Goal: Transaction & Acquisition: Purchase product/service

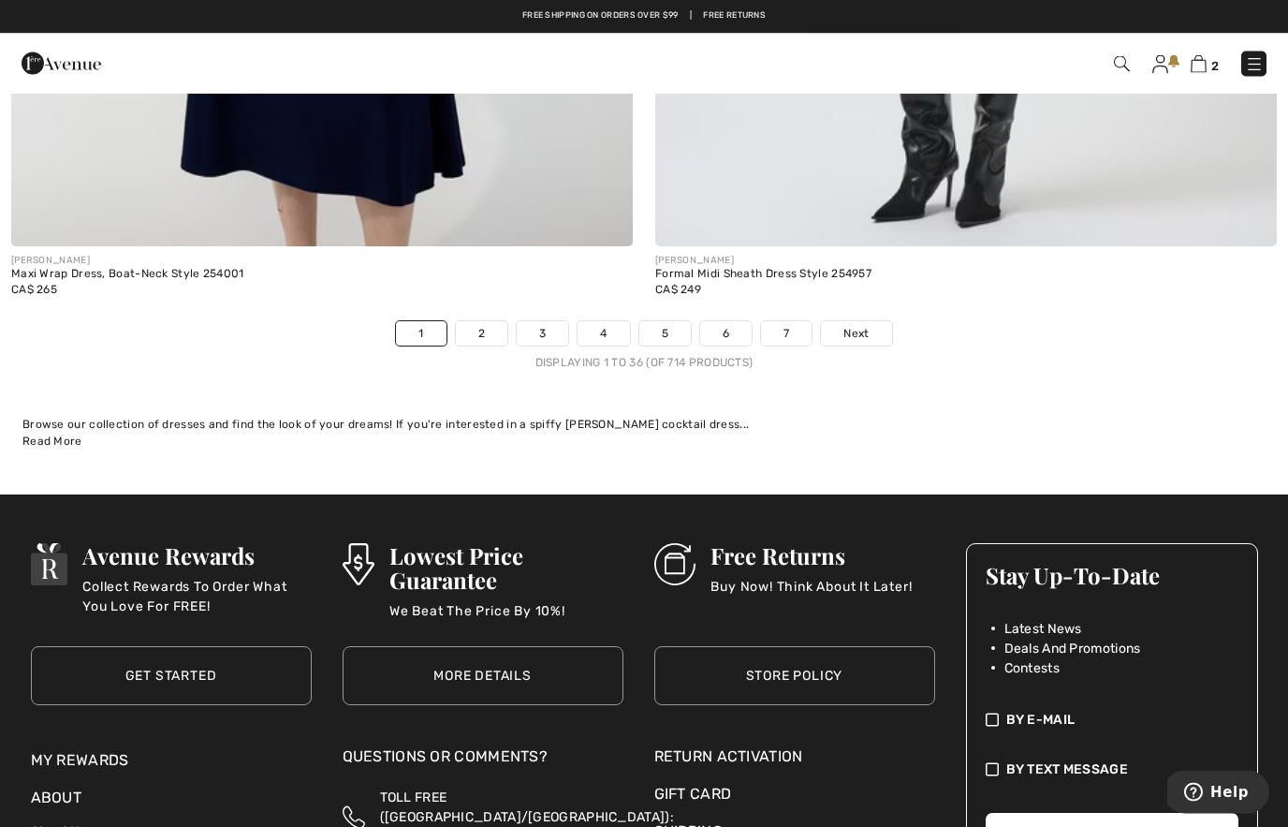
scroll to position [18697, 0]
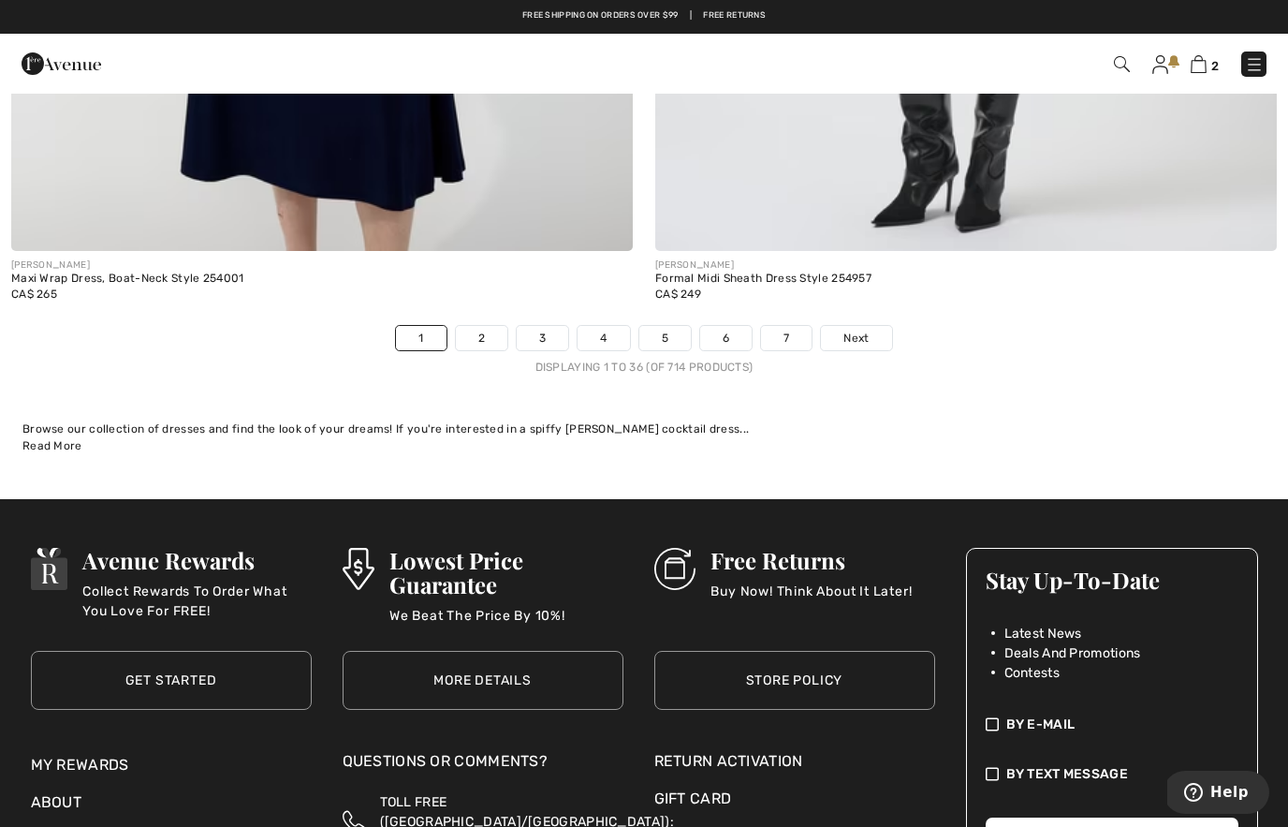
click at [862, 330] on span "Next" at bounding box center [855, 338] width 25 height 17
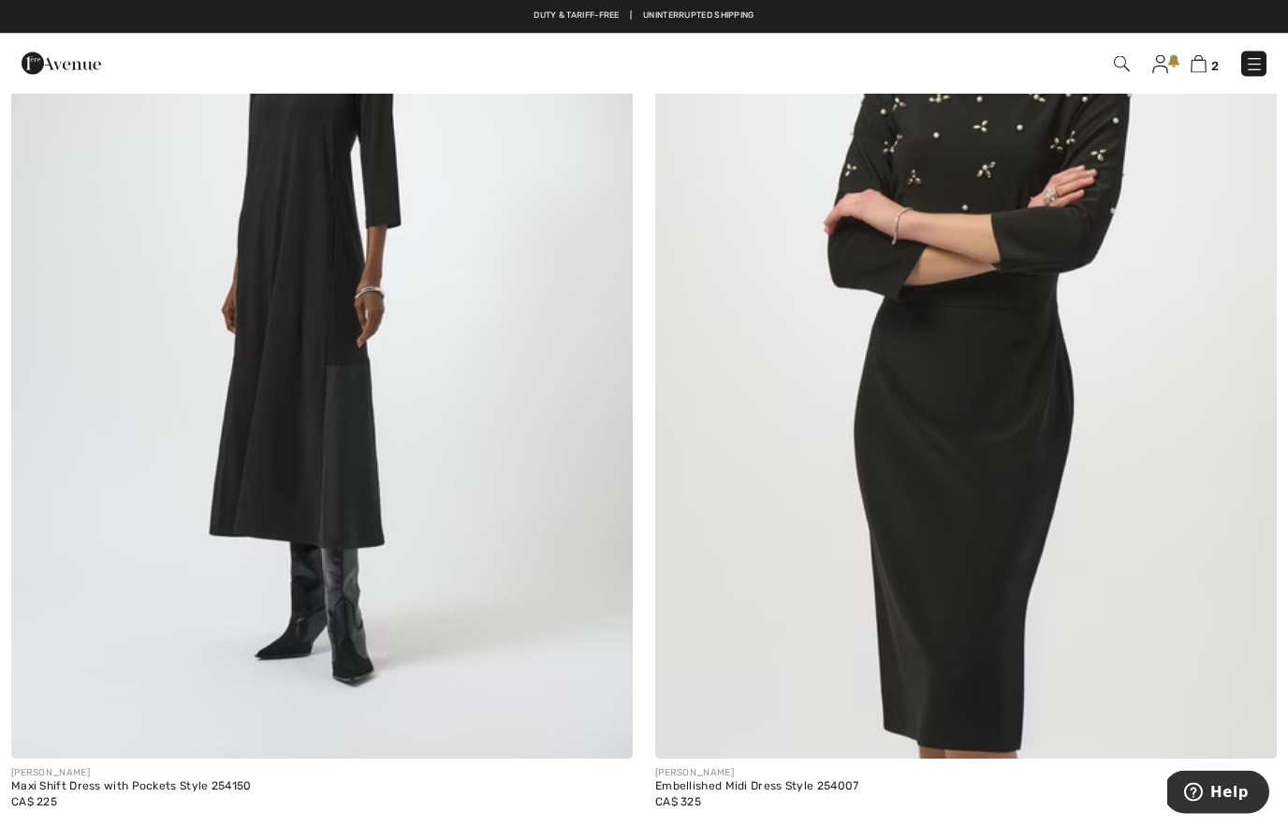
scroll to position [4536, 0]
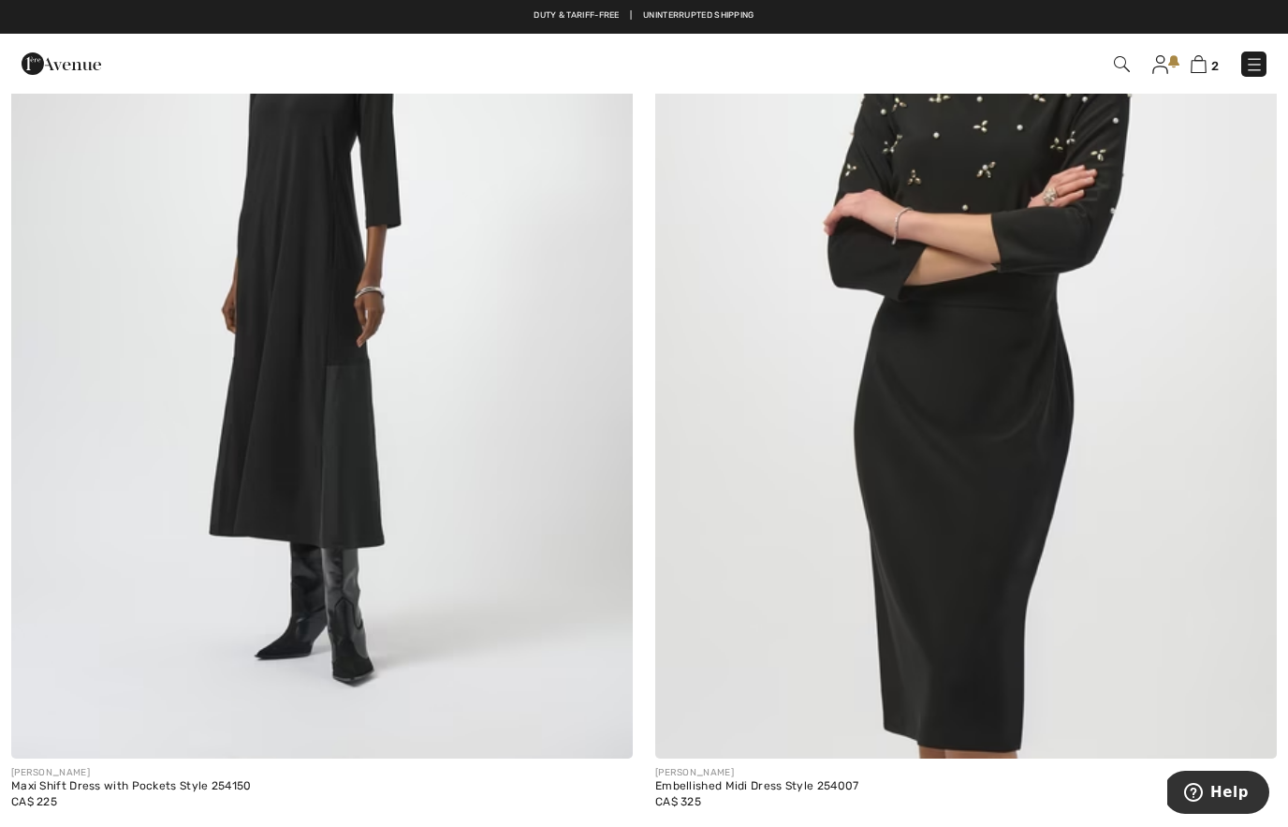
click at [948, 475] on img at bounding box center [966, 292] width 622 height 932
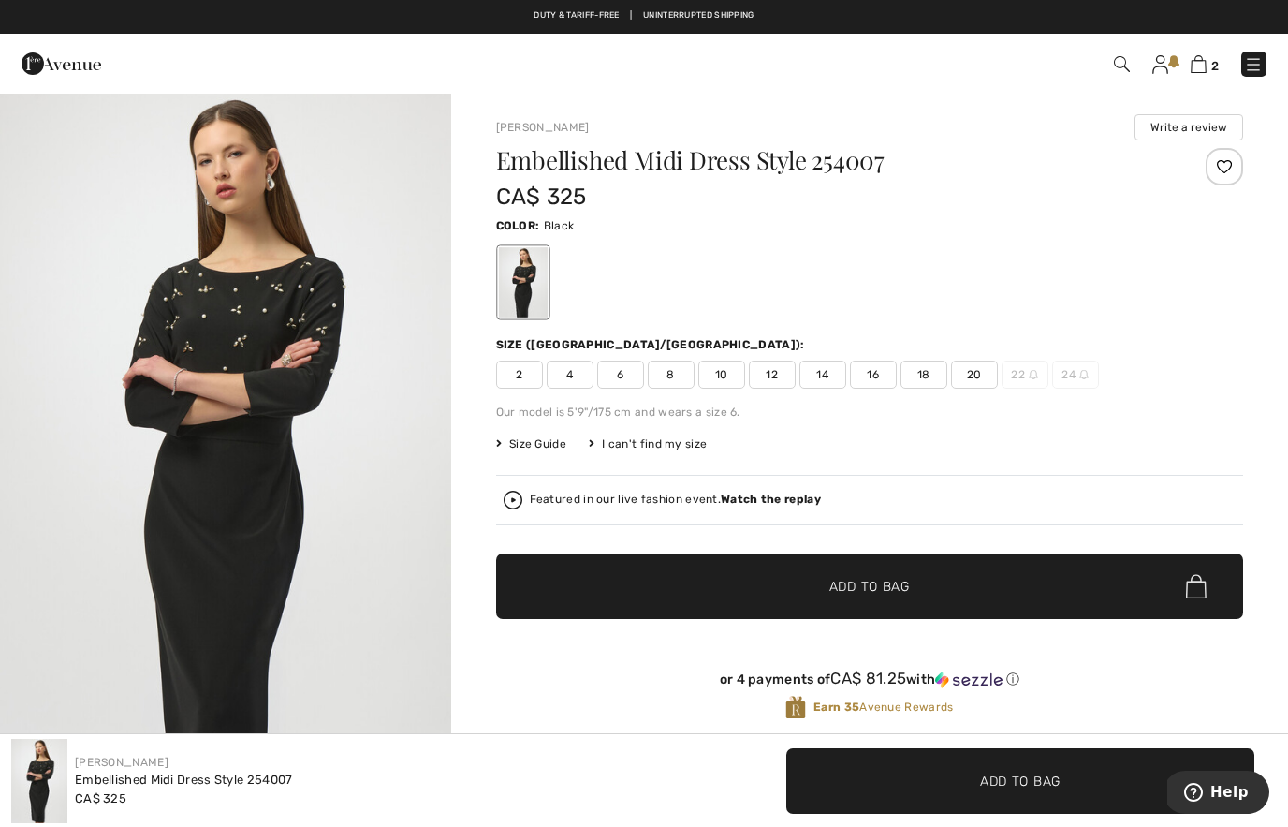
click at [359, 403] on img "1 / 4" at bounding box center [225, 430] width 451 height 676
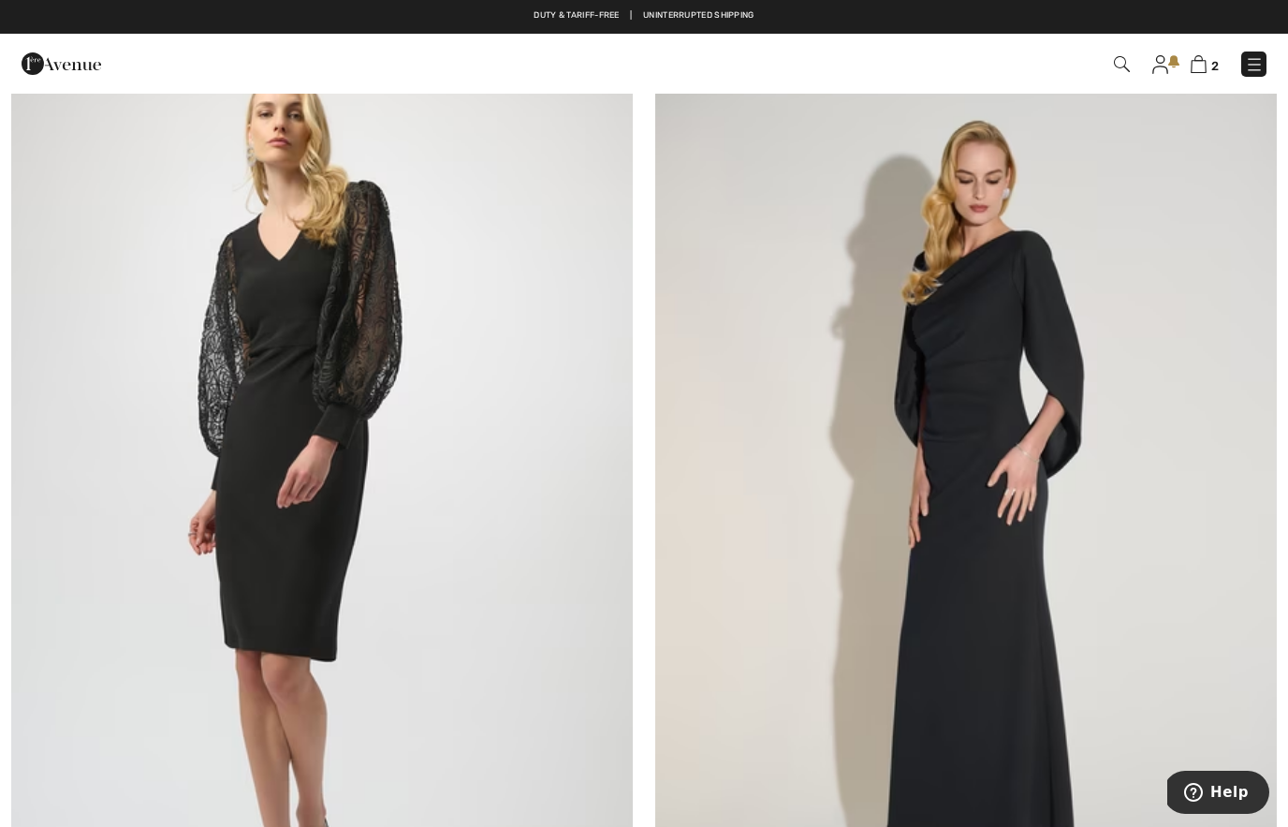
scroll to position [11704, 0]
click at [544, 642] on img at bounding box center [322, 495] width 622 height 932
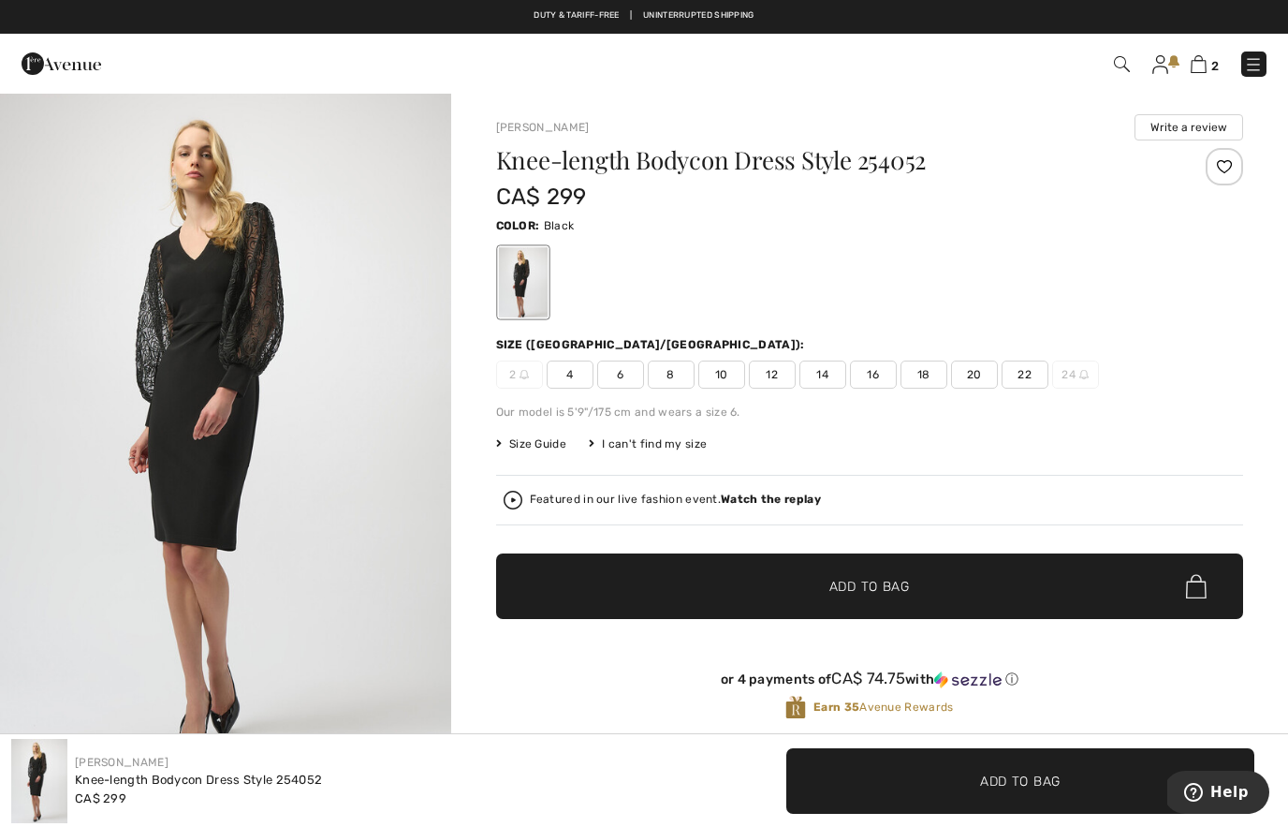
click at [362, 425] on img "1 / 5" at bounding box center [225, 430] width 451 height 676
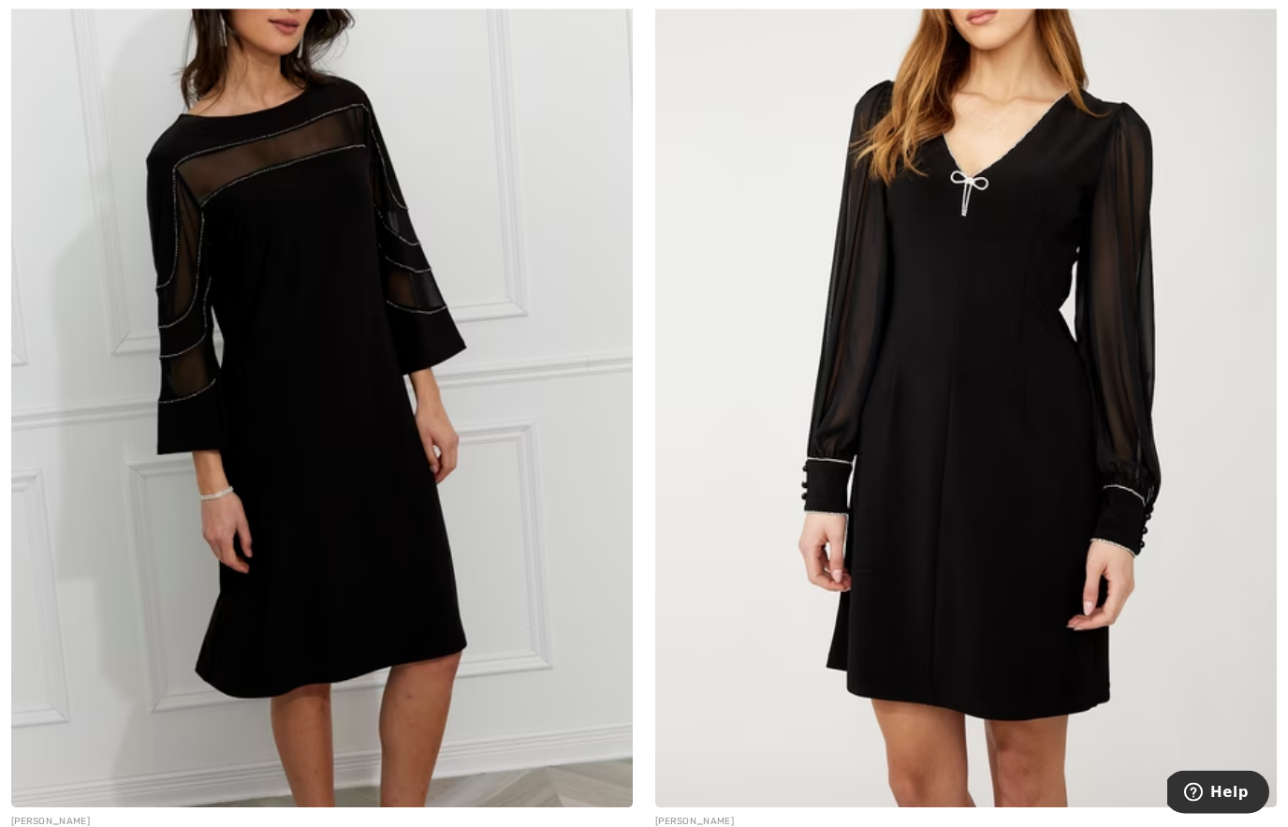
scroll to position [13111, 0]
click at [948, 562] on img at bounding box center [966, 340] width 622 height 932
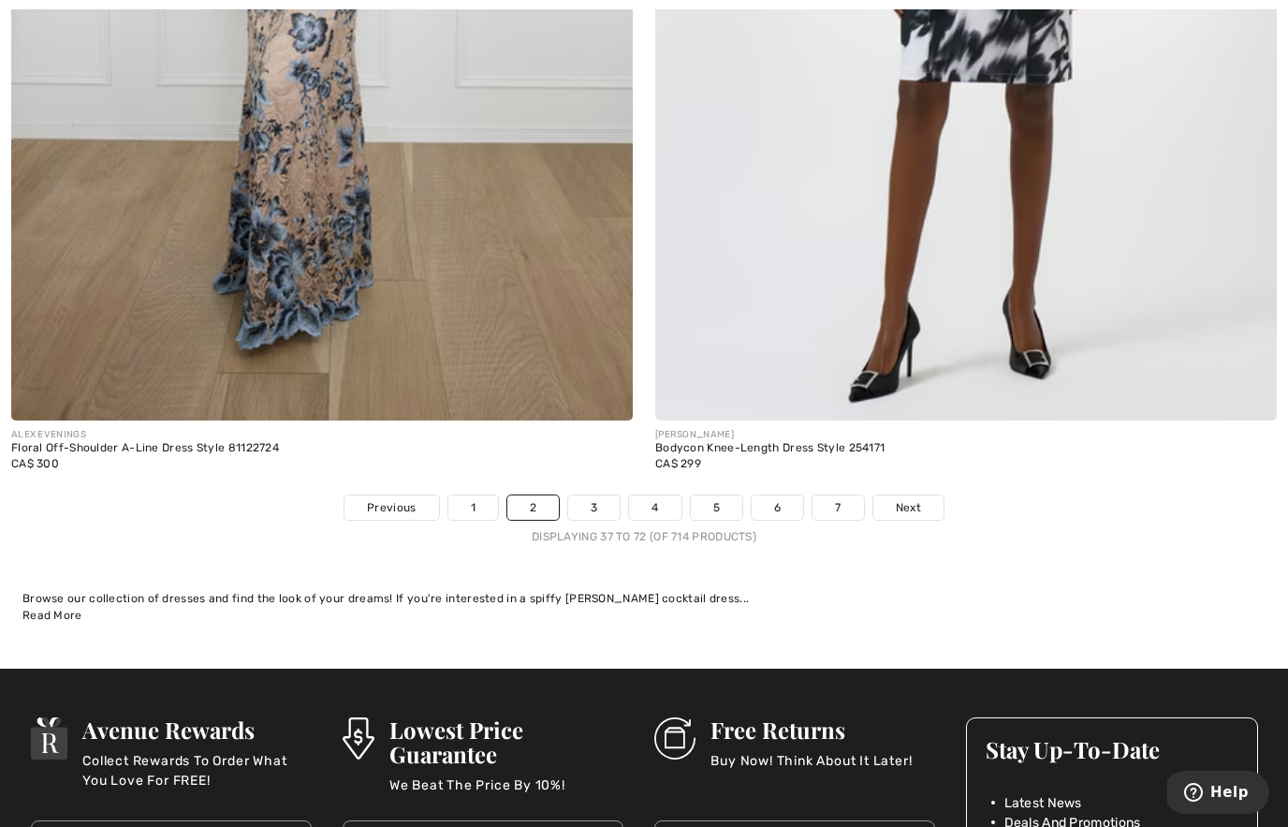
scroll to position [18481, 0]
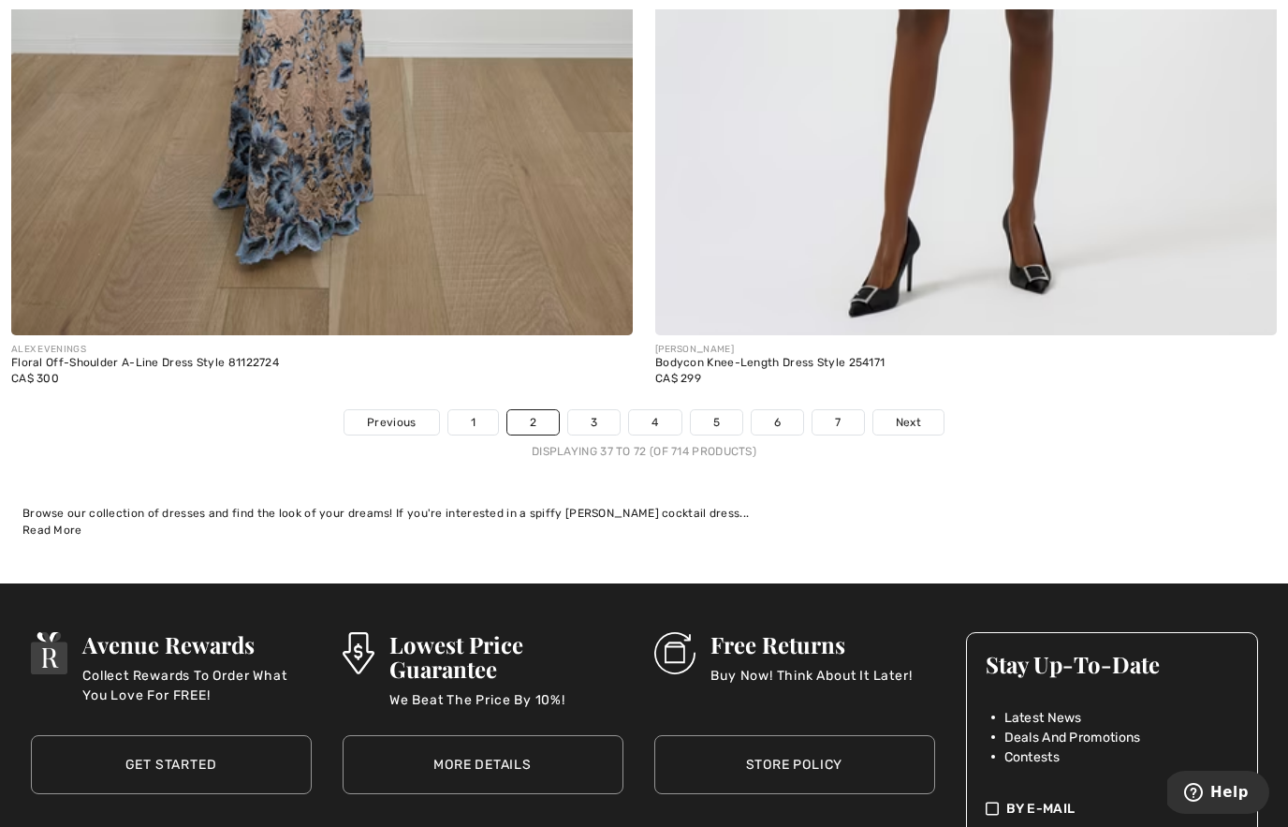
click at [914, 417] on span "Next" at bounding box center [908, 422] width 25 height 17
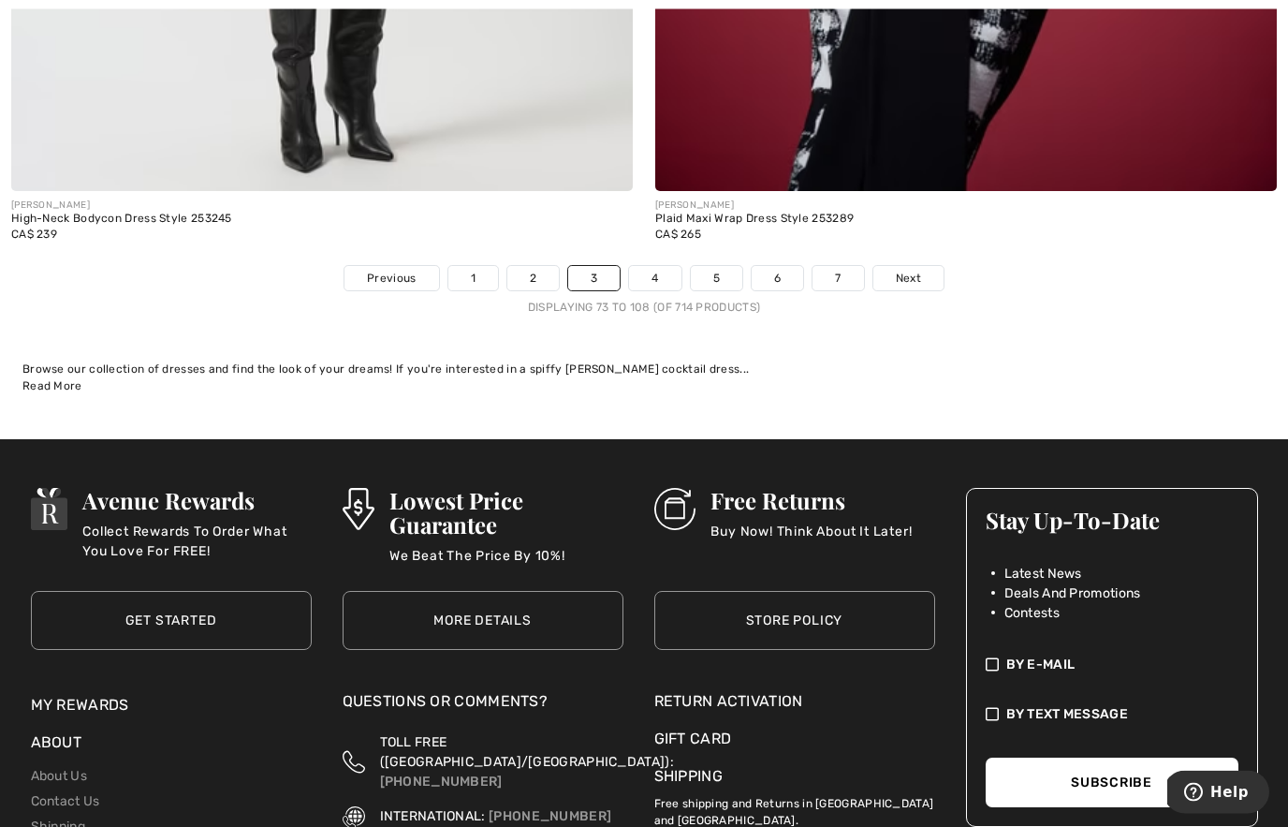
scroll to position [18725, 0]
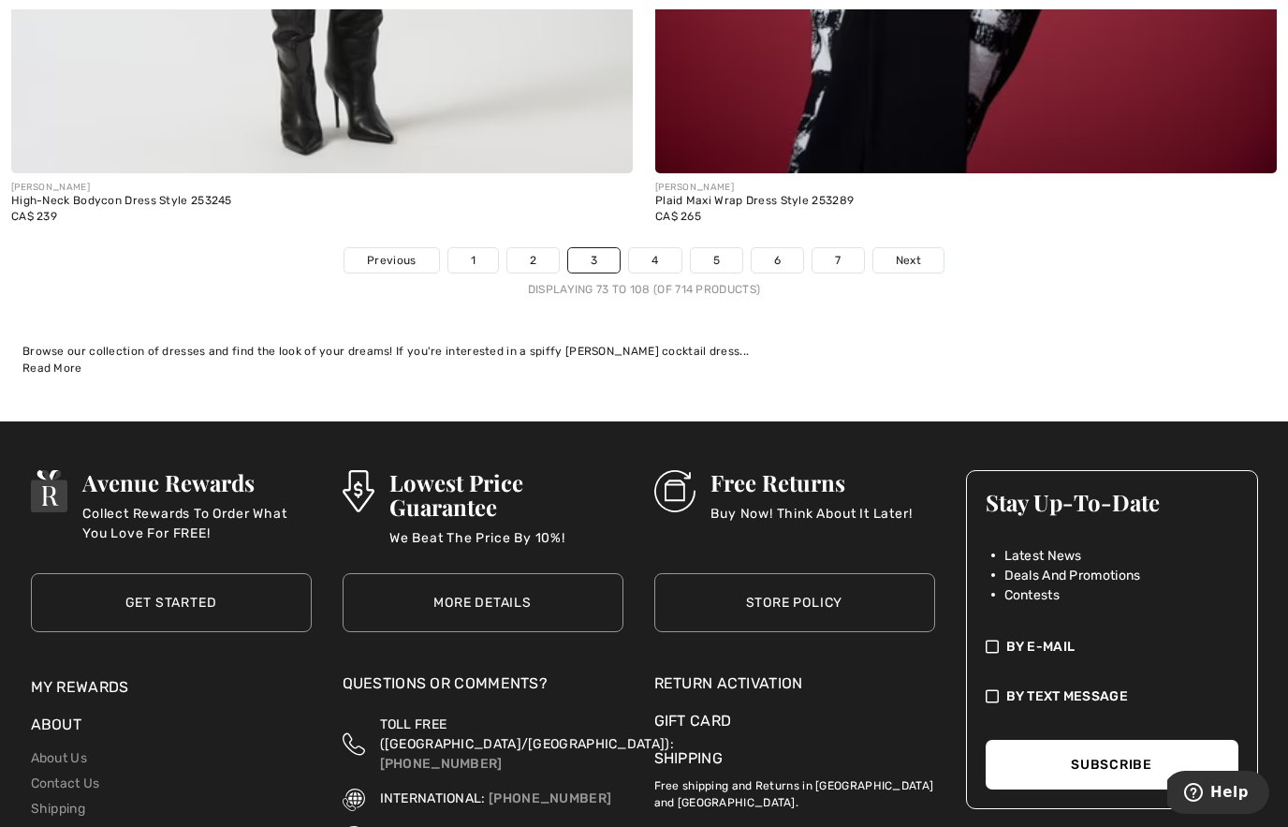
click at [913, 252] on span "Next" at bounding box center [908, 260] width 25 height 17
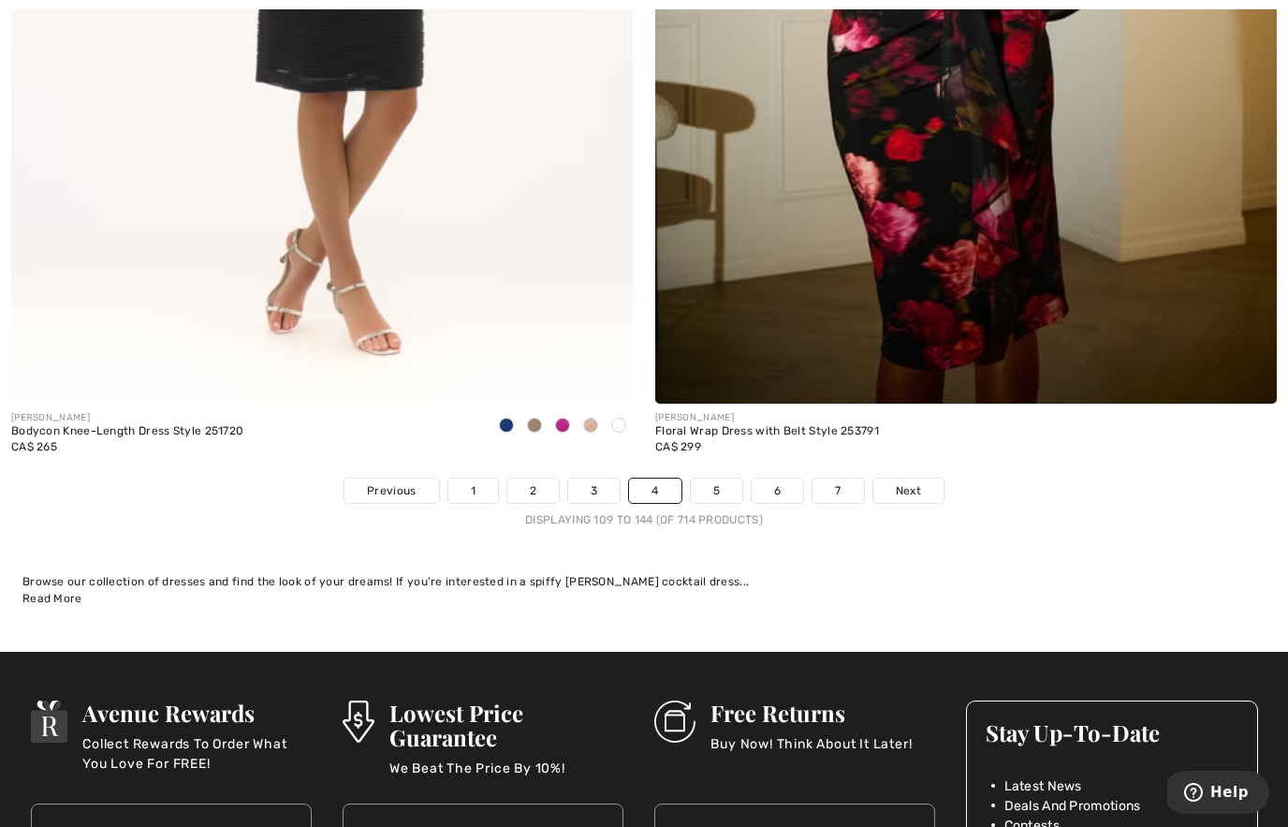
scroll to position [18549, 0]
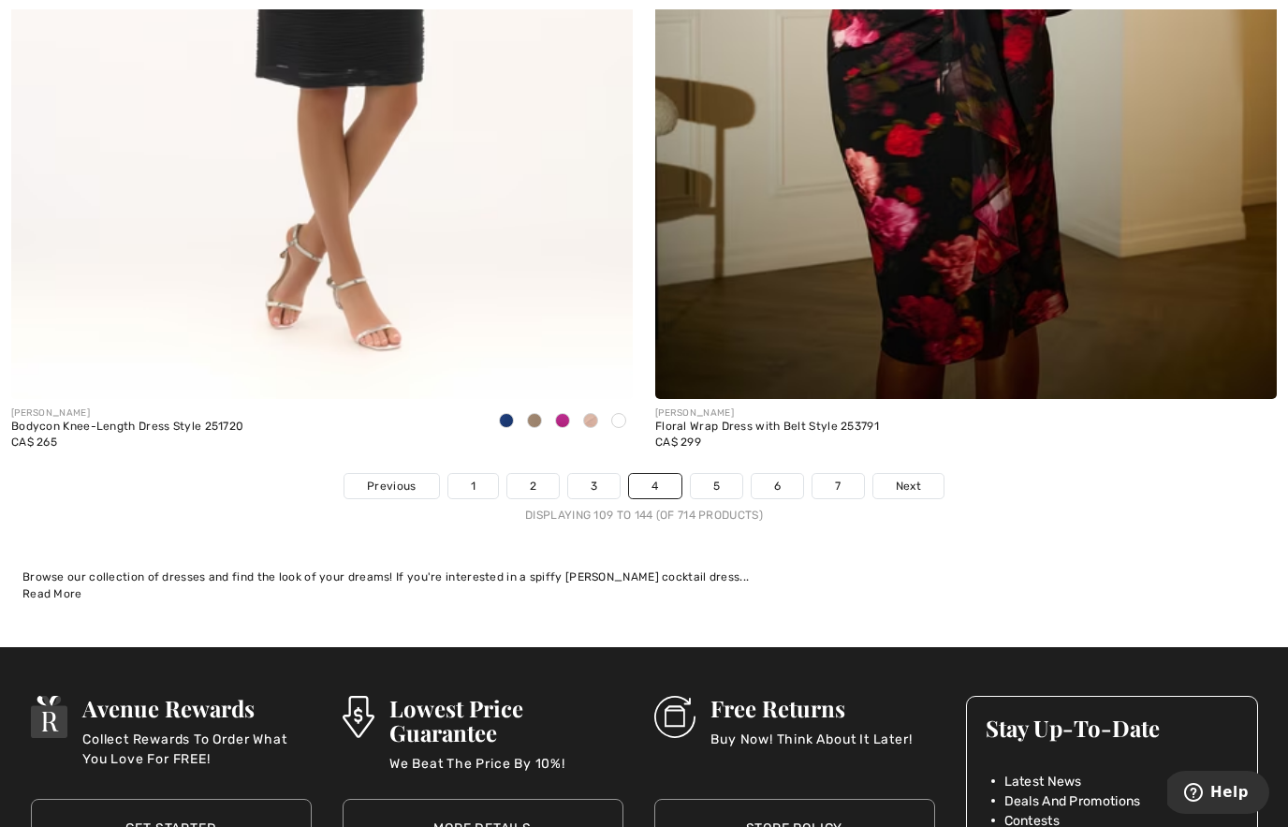
click at [915, 477] on span "Next" at bounding box center [908, 485] width 25 height 17
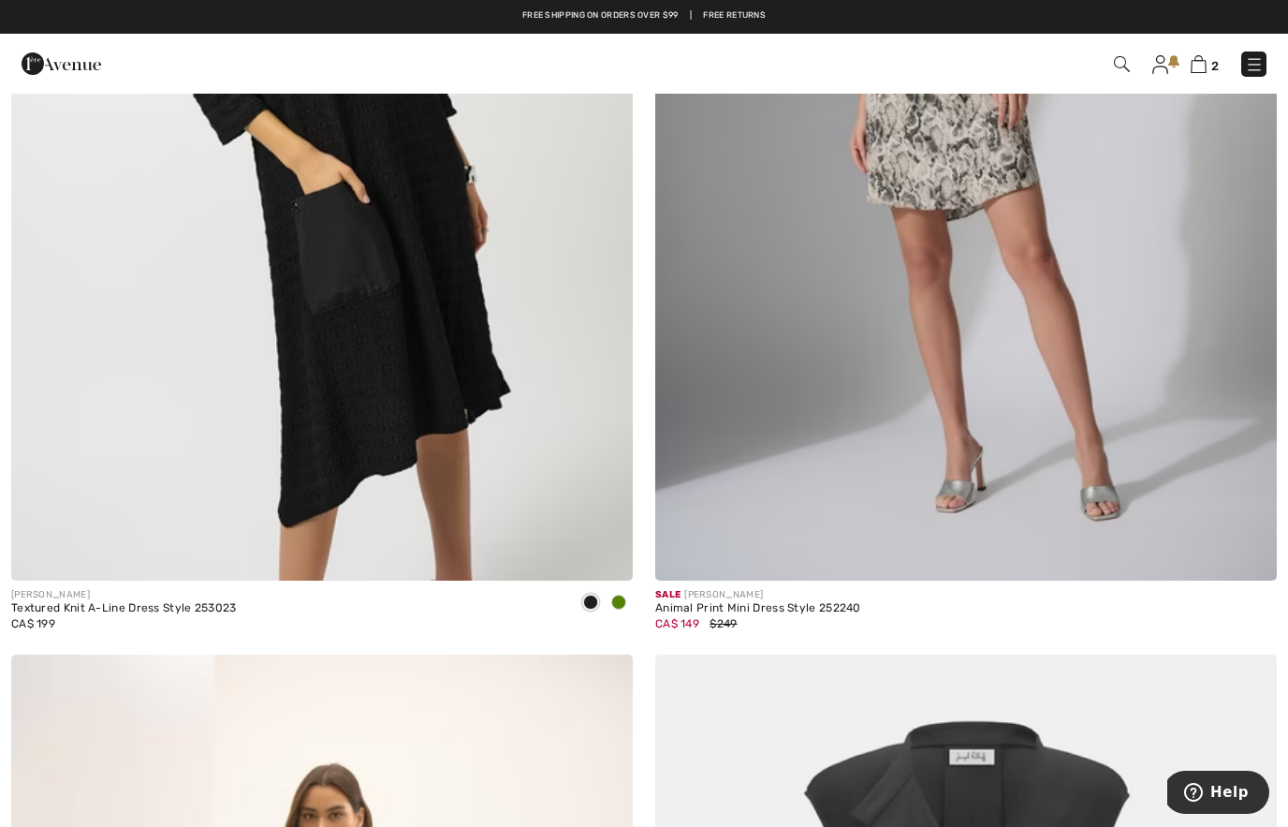
scroll to position [13000, 0]
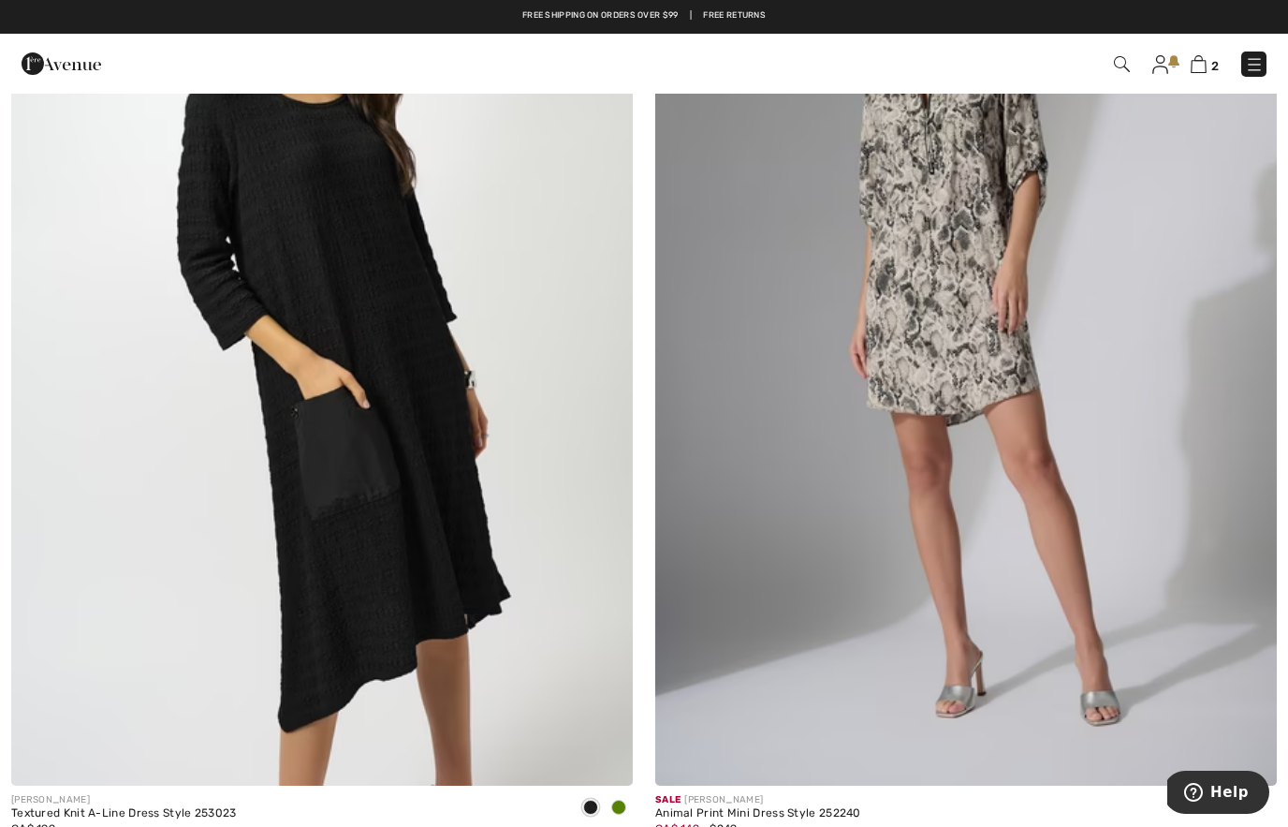
click at [1067, 465] on img at bounding box center [966, 319] width 622 height 932
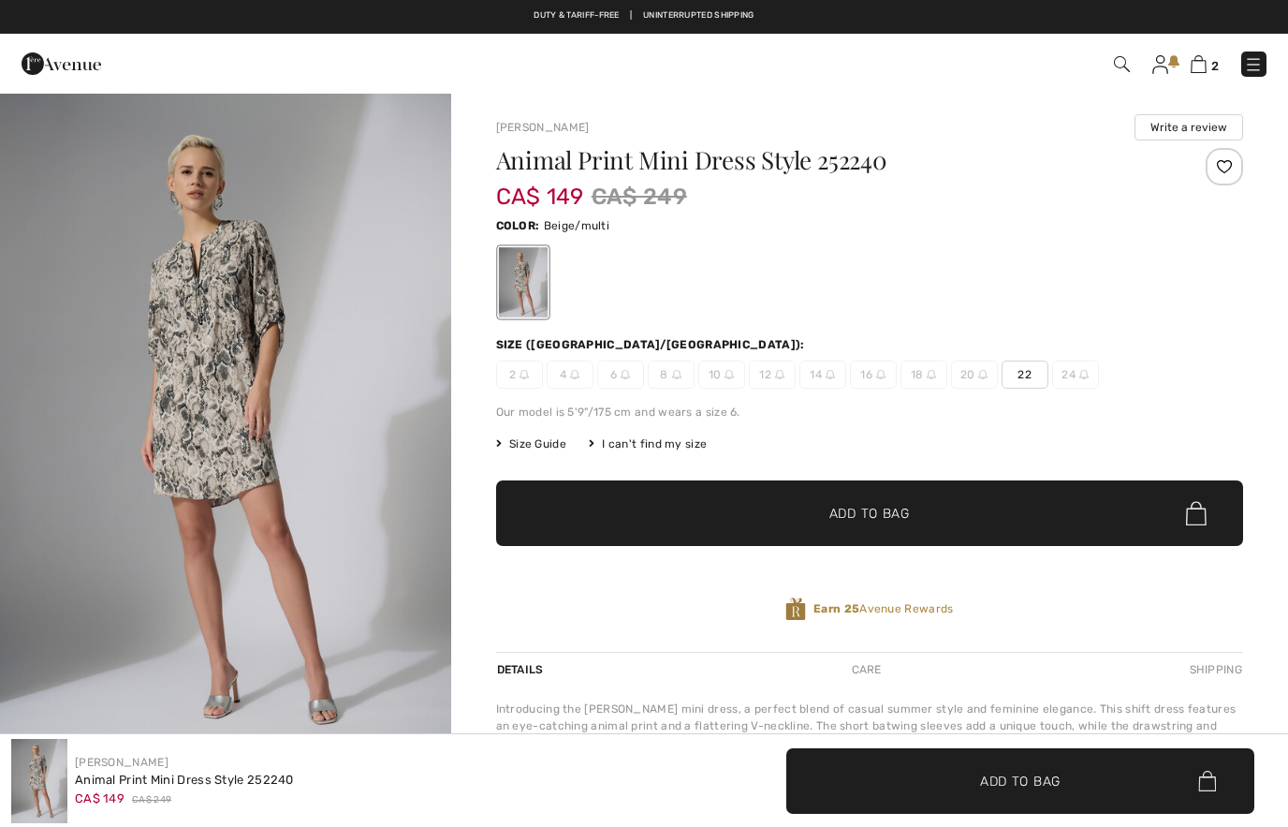
checkbox input "true"
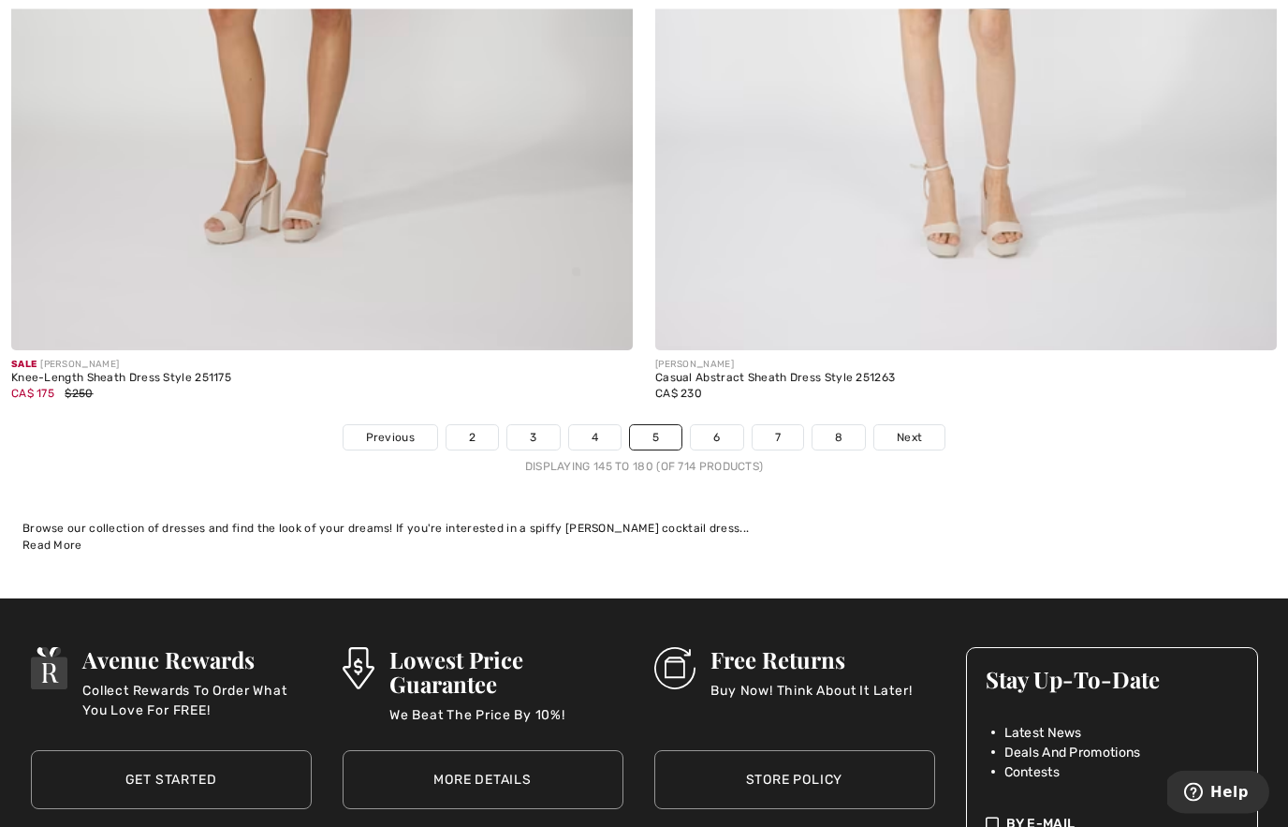
scroll to position [18548, 0]
click at [910, 429] on span "Next" at bounding box center [909, 437] width 25 height 17
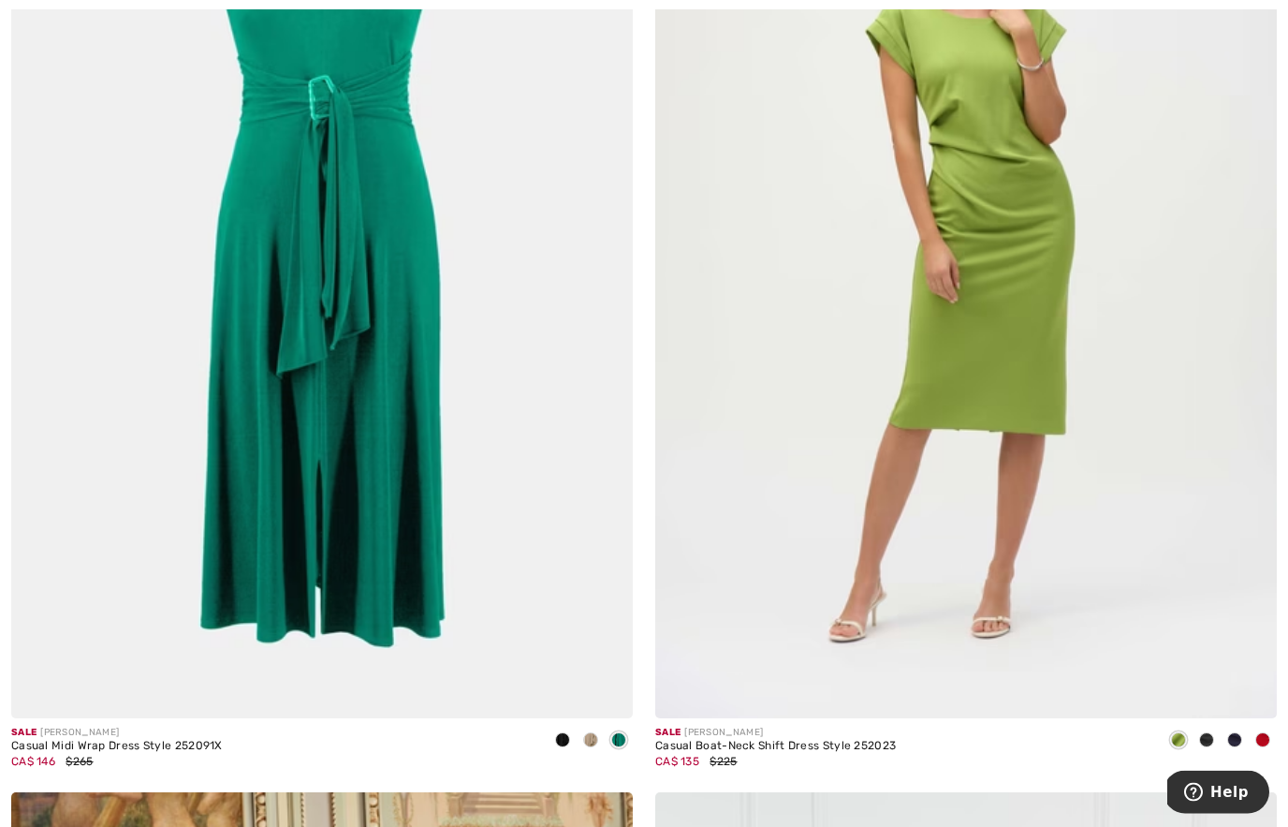
scroll to position [3569, 0]
click at [432, 657] on img at bounding box center [322, 252] width 622 height 932
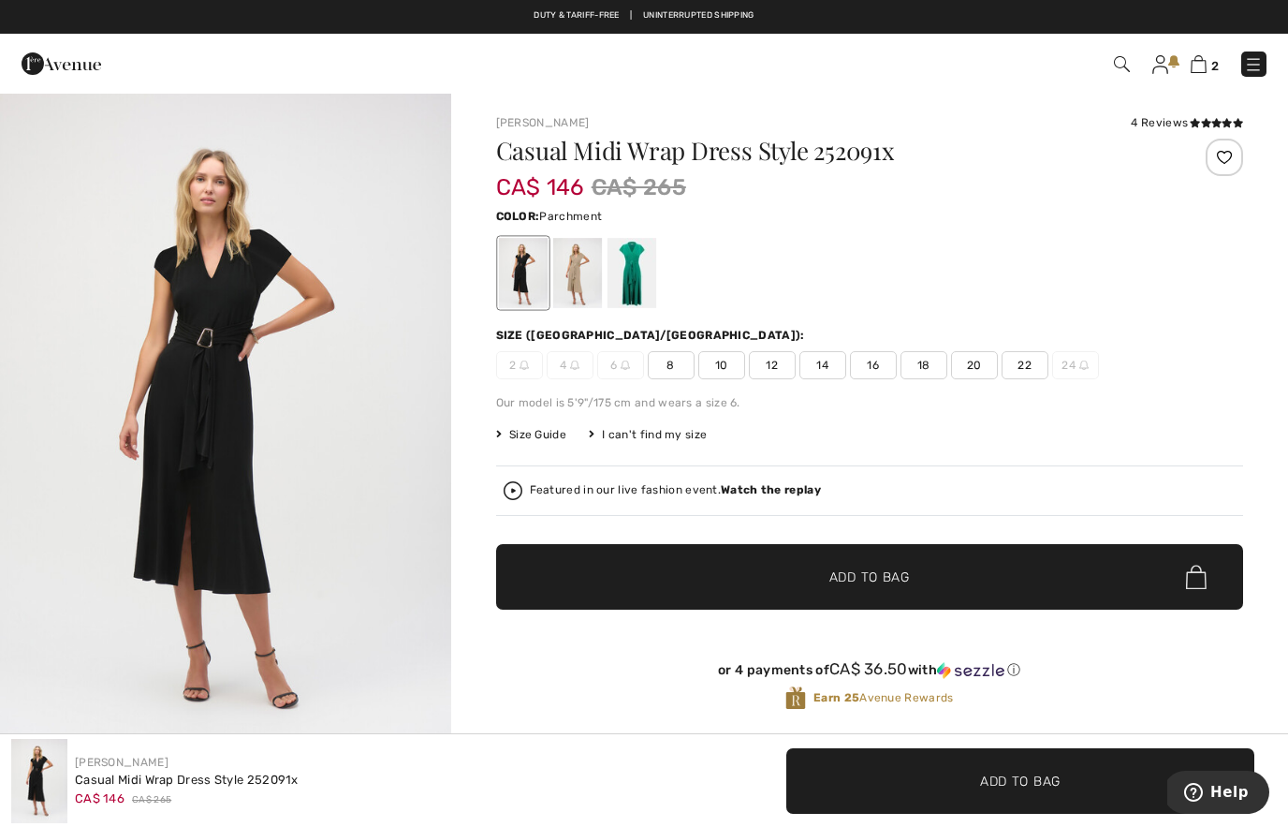
click at [582, 282] on div at bounding box center [576, 273] width 49 height 70
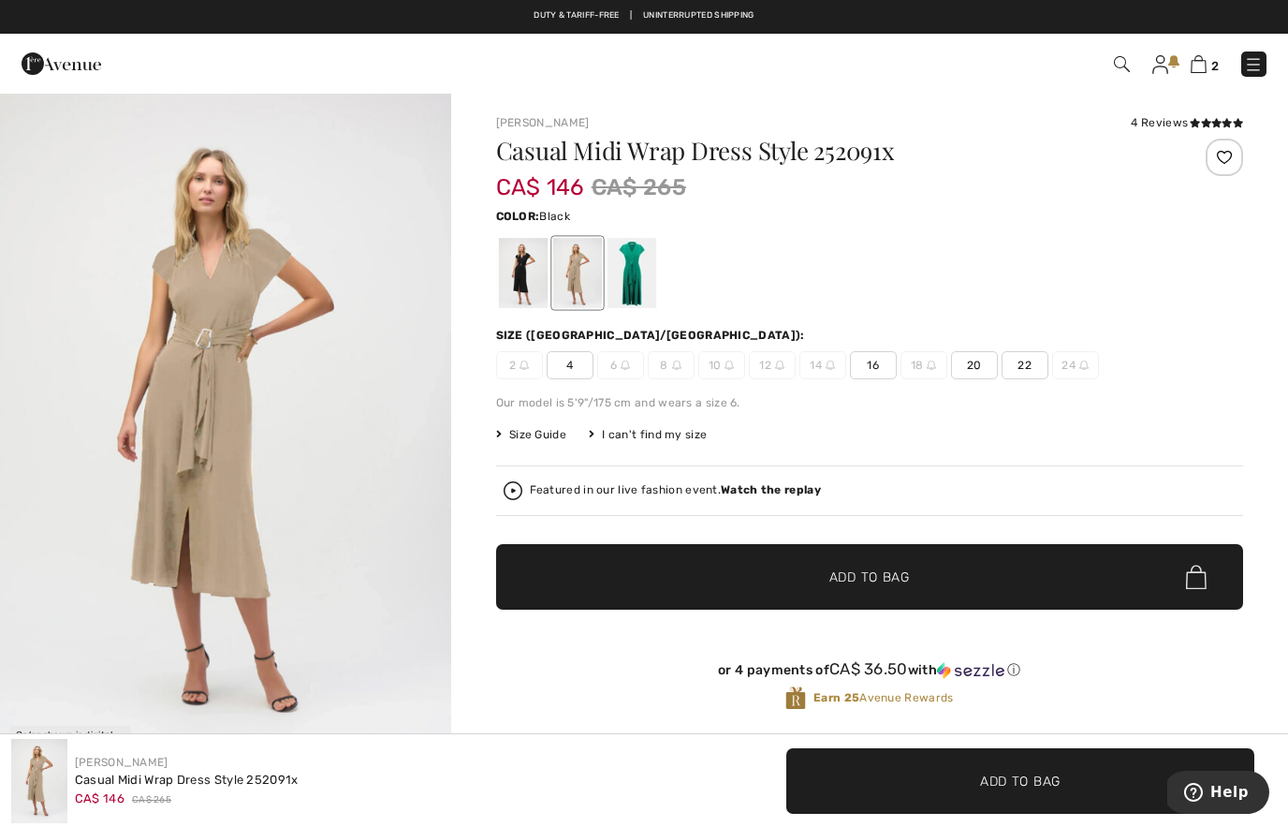
click at [527, 286] on div at bounding box center [522, 273] width 49 height 70
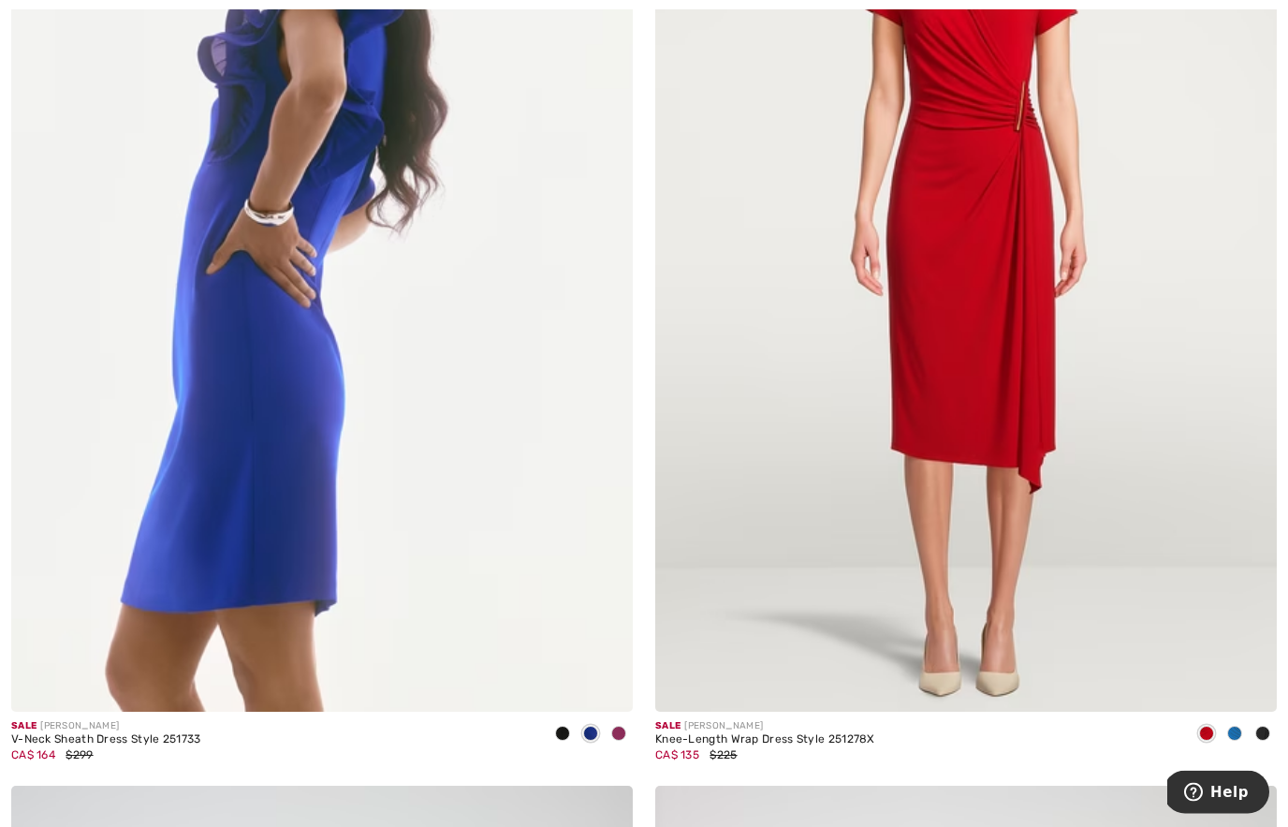
scroll to position [14080, 0]
click at [392, 579] on img at bounding box center [322, 245] width 622 height 932
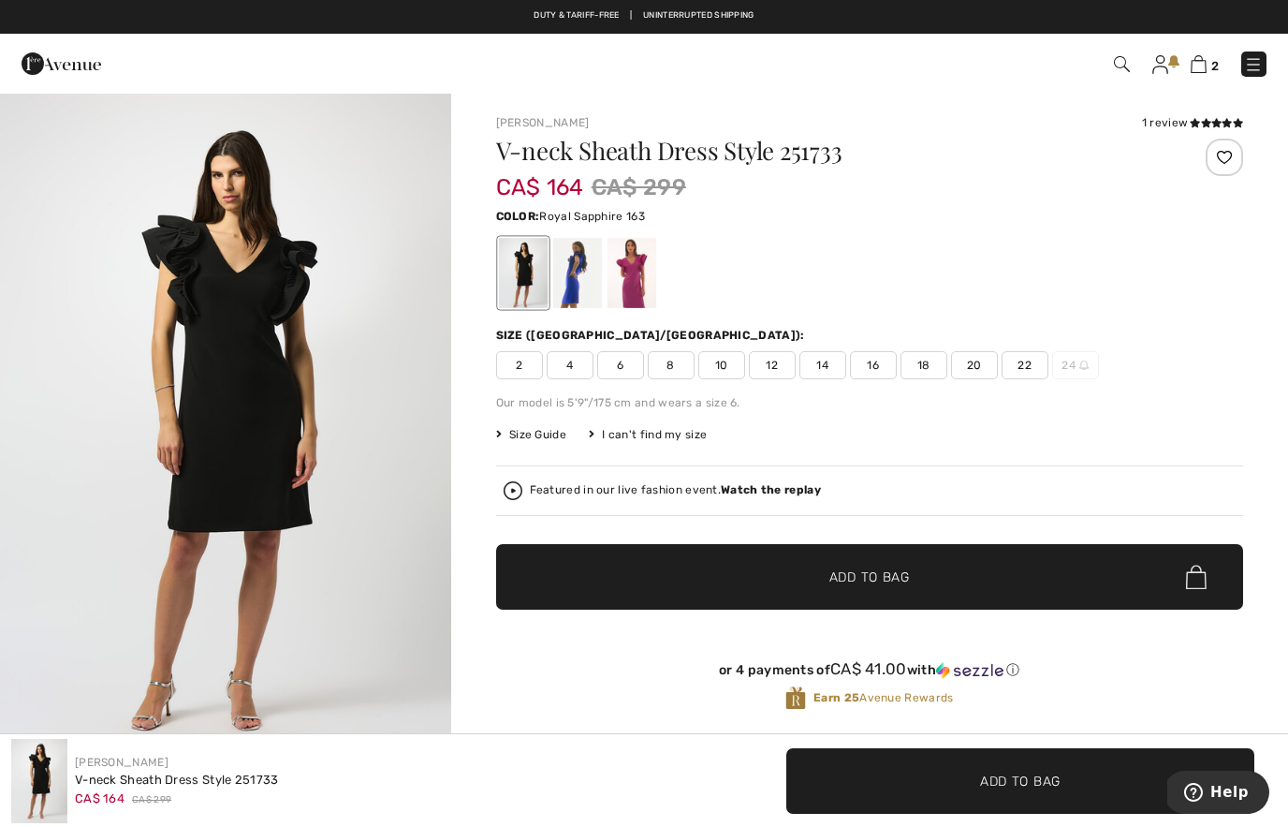
click at [568, 272] on div at bounding box center [576, 273] width 49 height 70
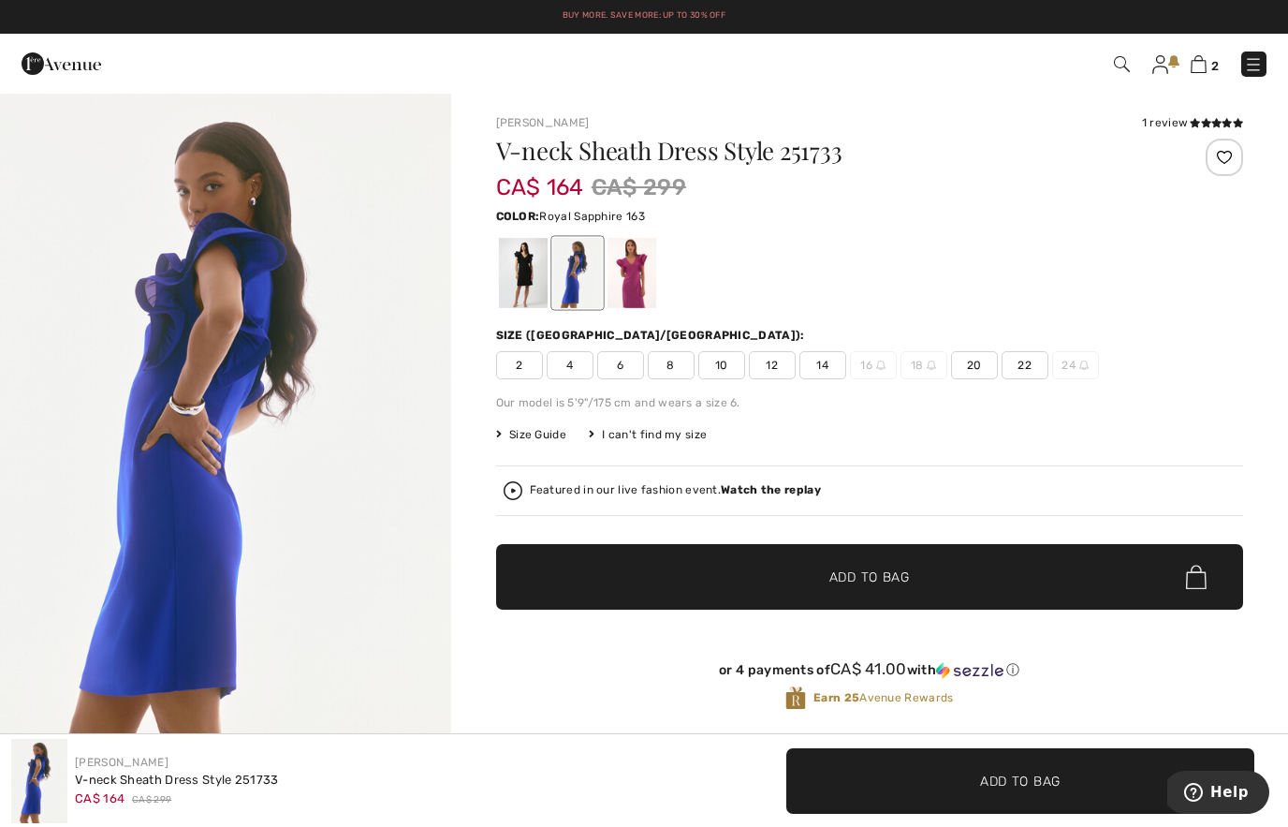
click at [633, 291] on div at bounding box center [631, 273] width 49 height 70
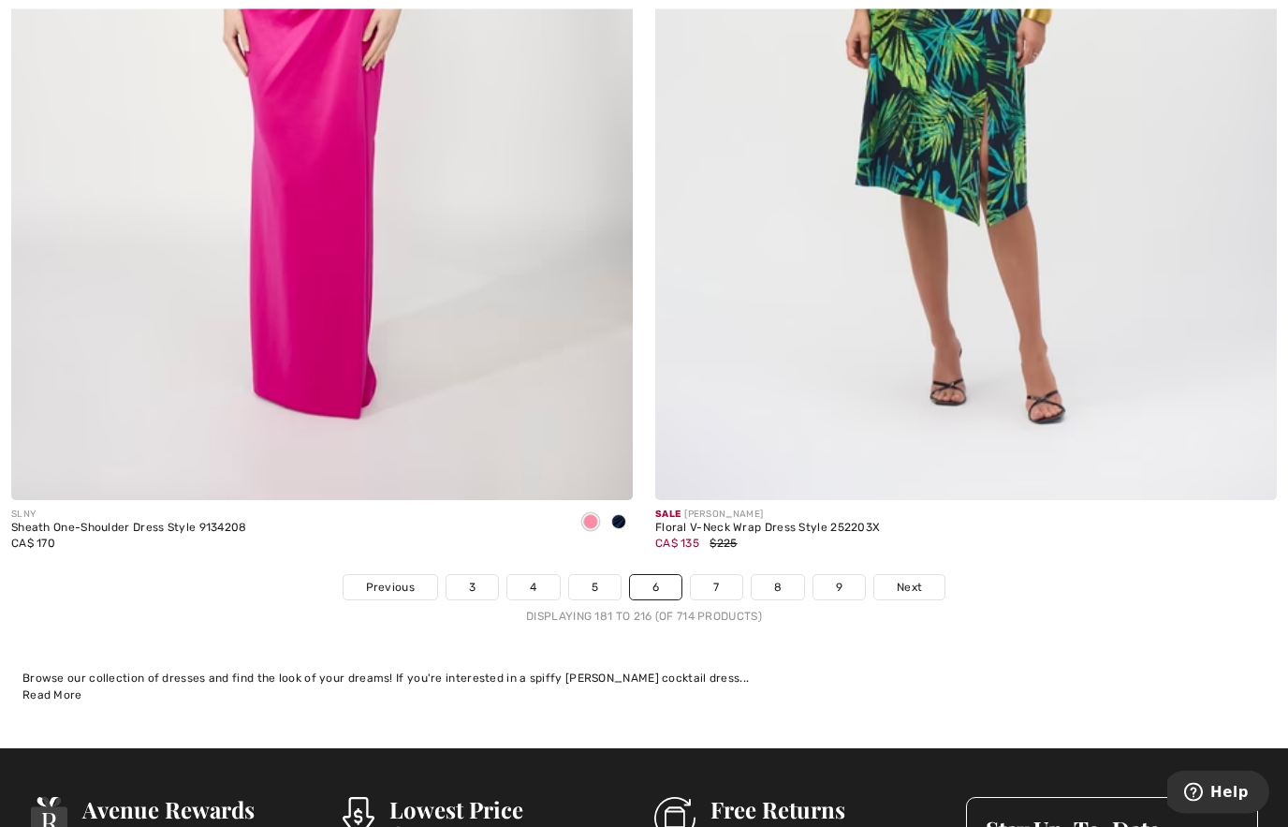
scroll to position [18398, 0]
click at [906, 579] on span "Next" at bounding box center [909, 587] width 25 height 17
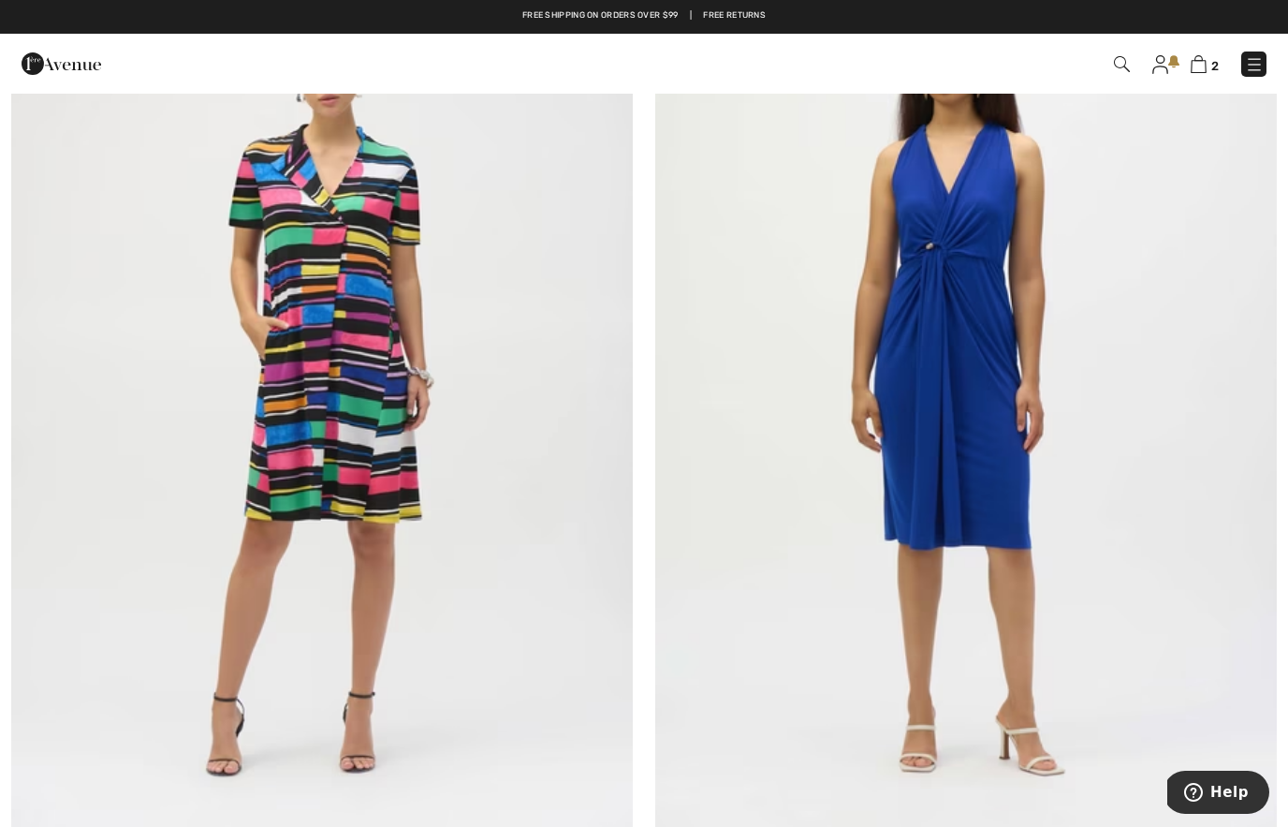
scroll to position [417, 0]
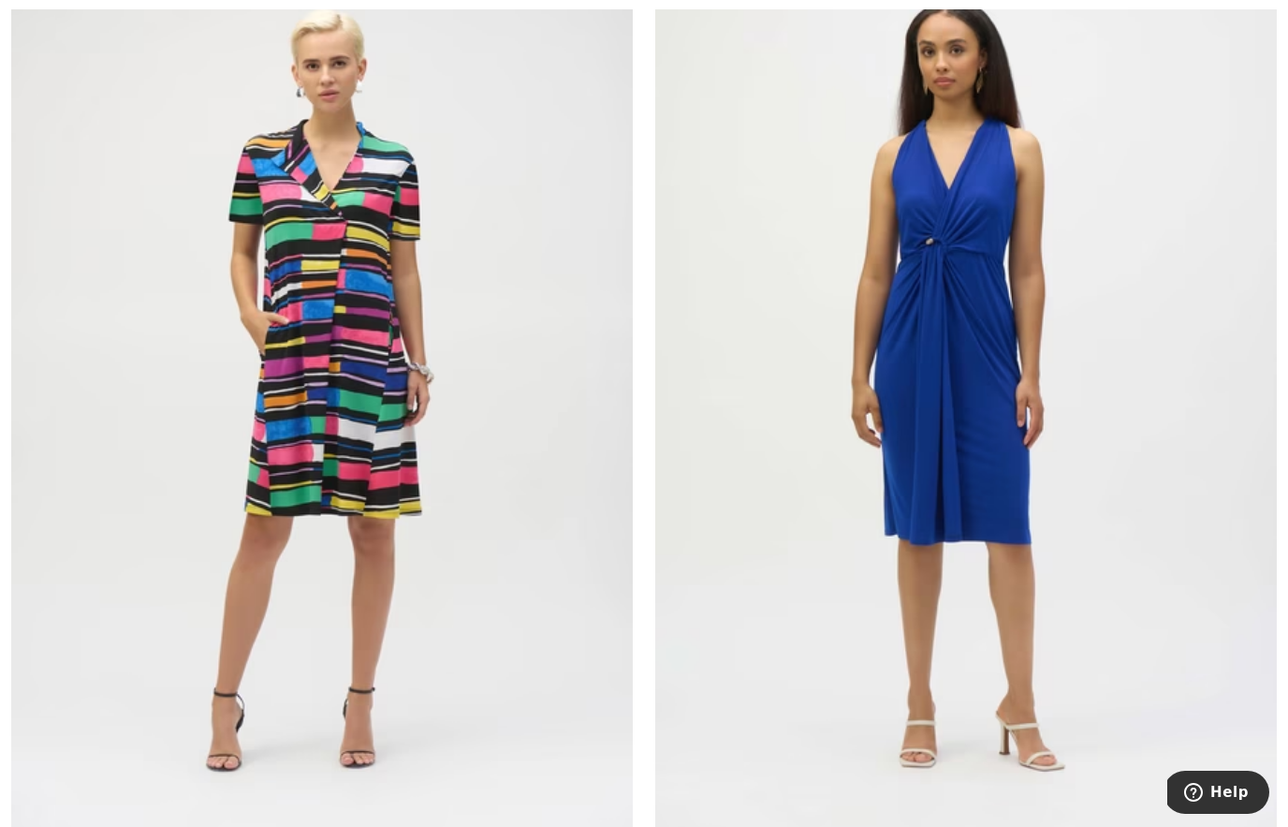
click at [1275, 603] on img at bounding box center [966, 386] width 622 height 932
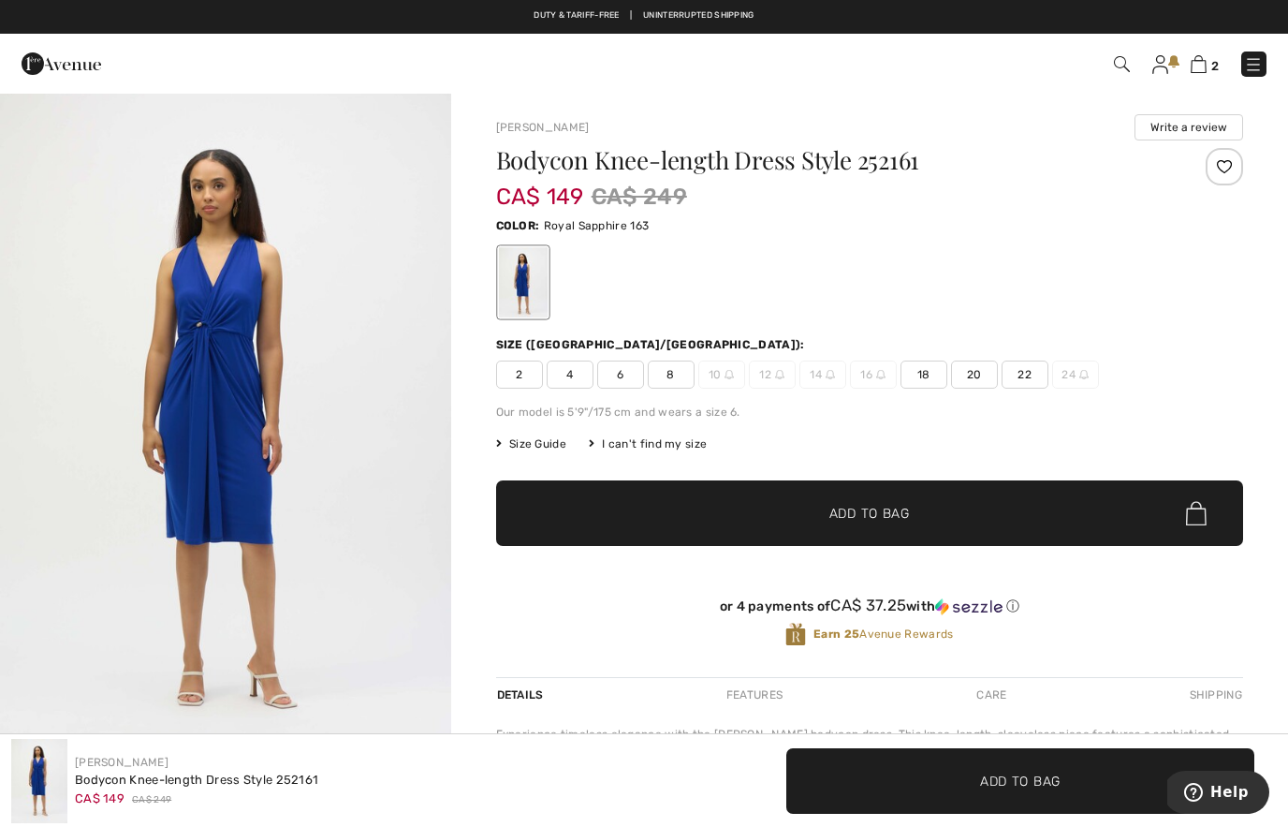
click at [333, 491] on img "1 / 4" at bounding box center [225, 430] width 451 height 676
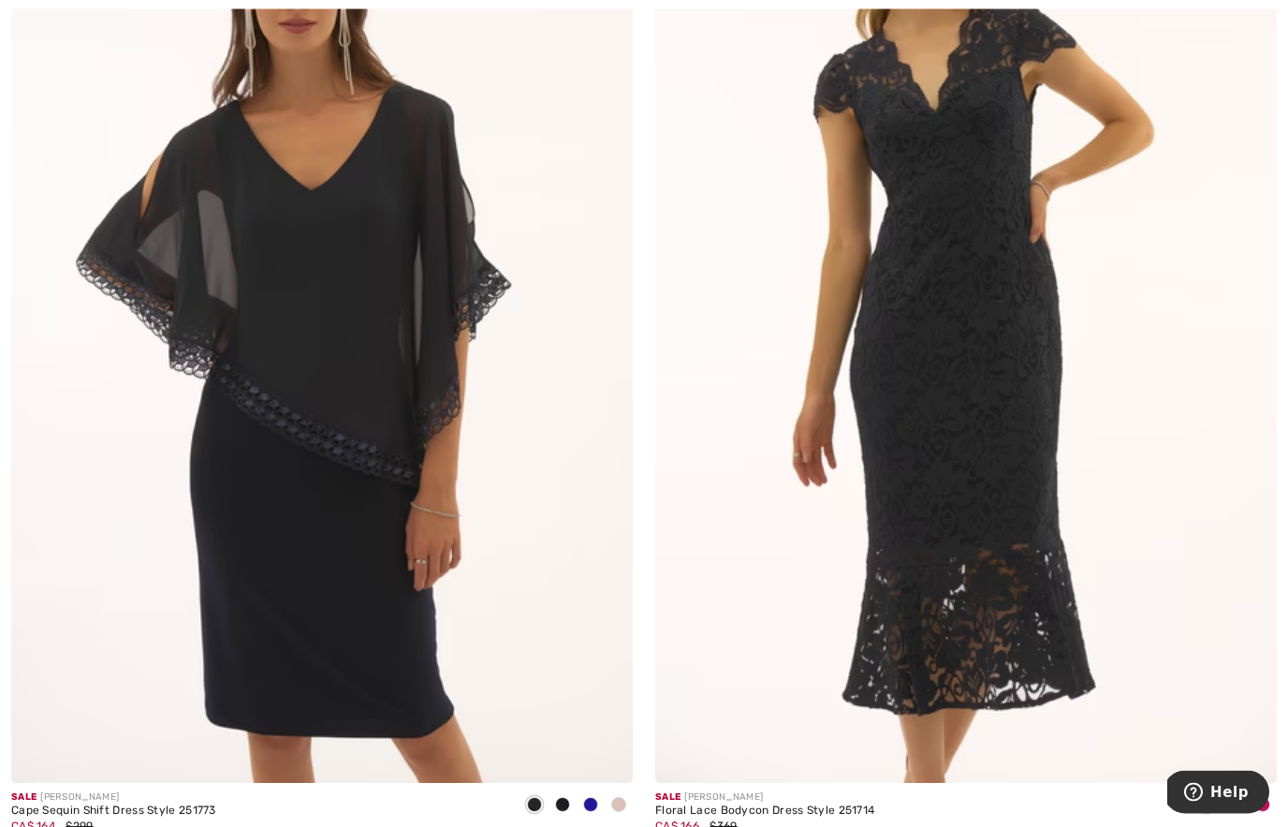
scroll to position [7726, 0]
click at [1028, 497] on img at bounding box center [966, 316] width 622 height 932
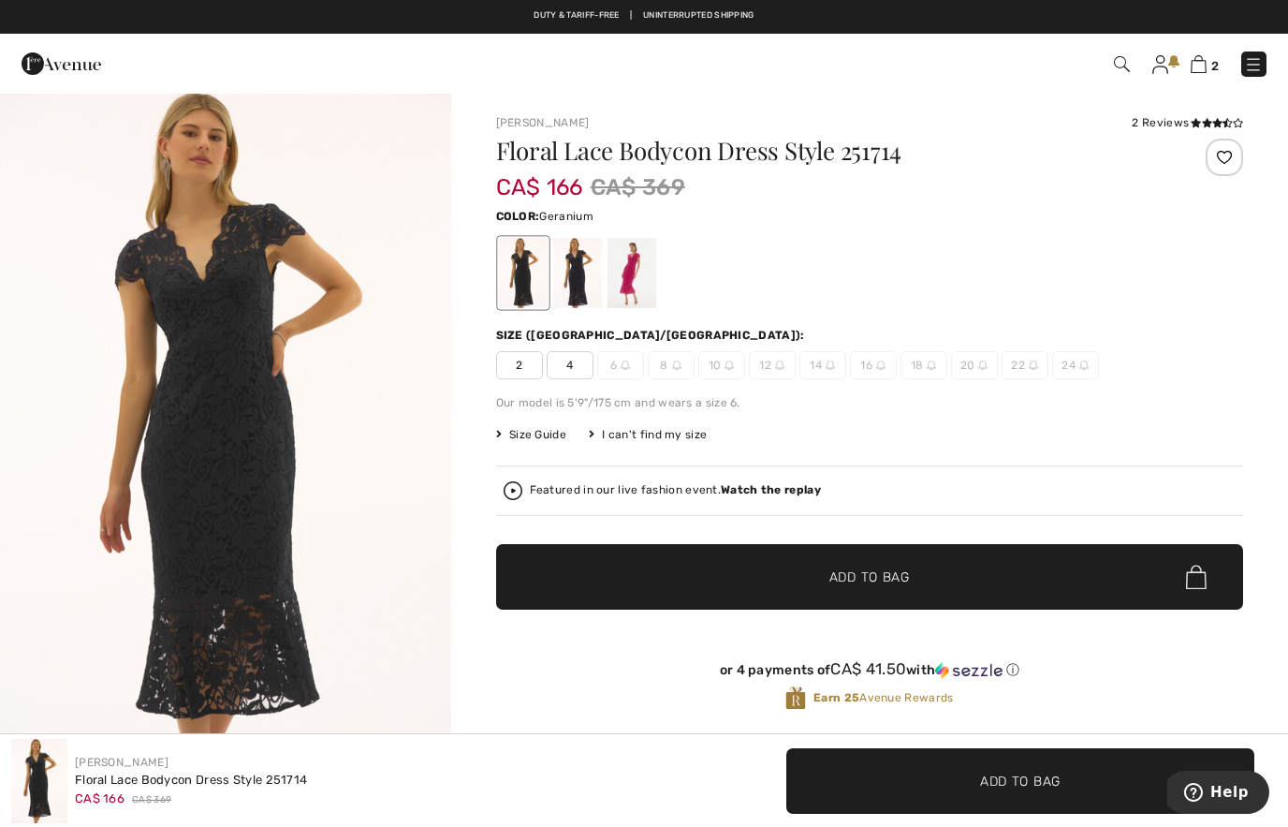
click at [633, 278] on div at bounding box center [631, 273] width 49 height 70
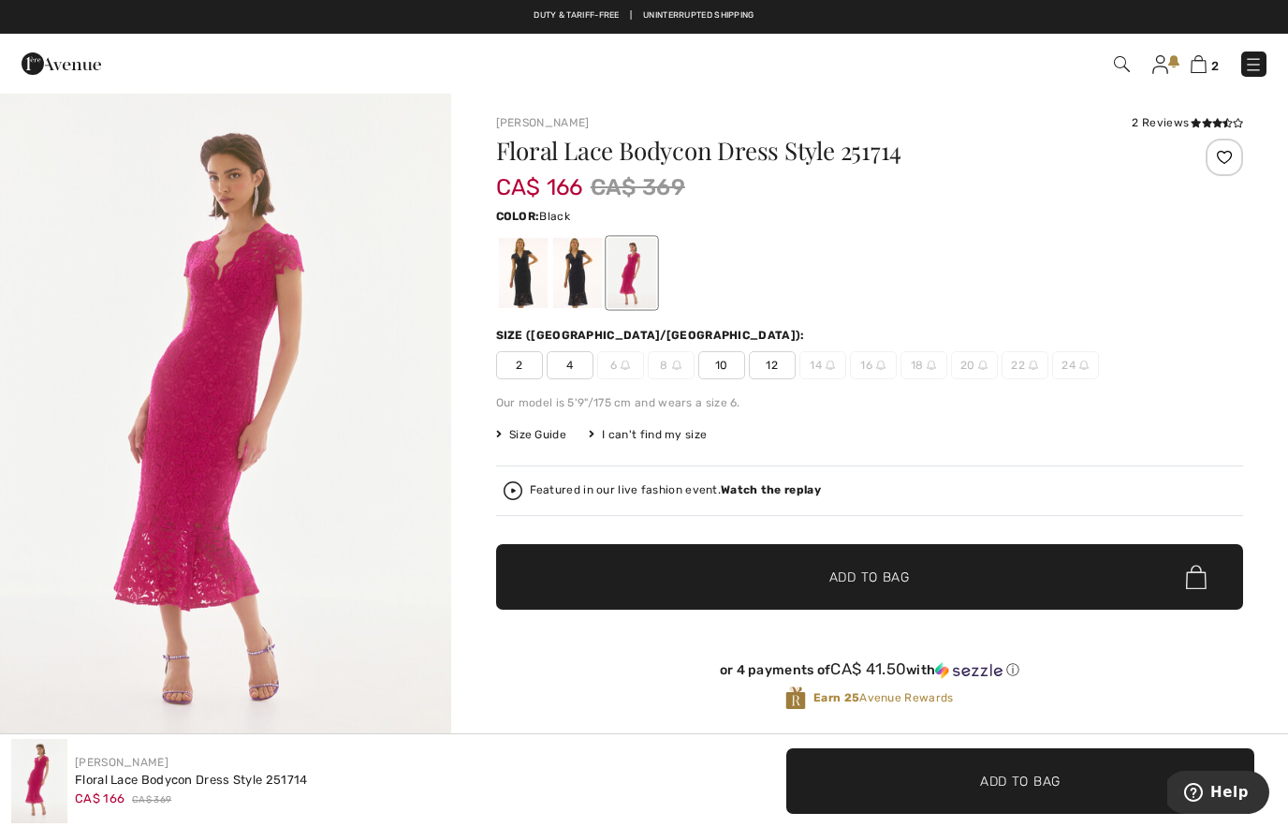
click at [531, 279] on div at bounding box center [522, 273] width 49 height 70
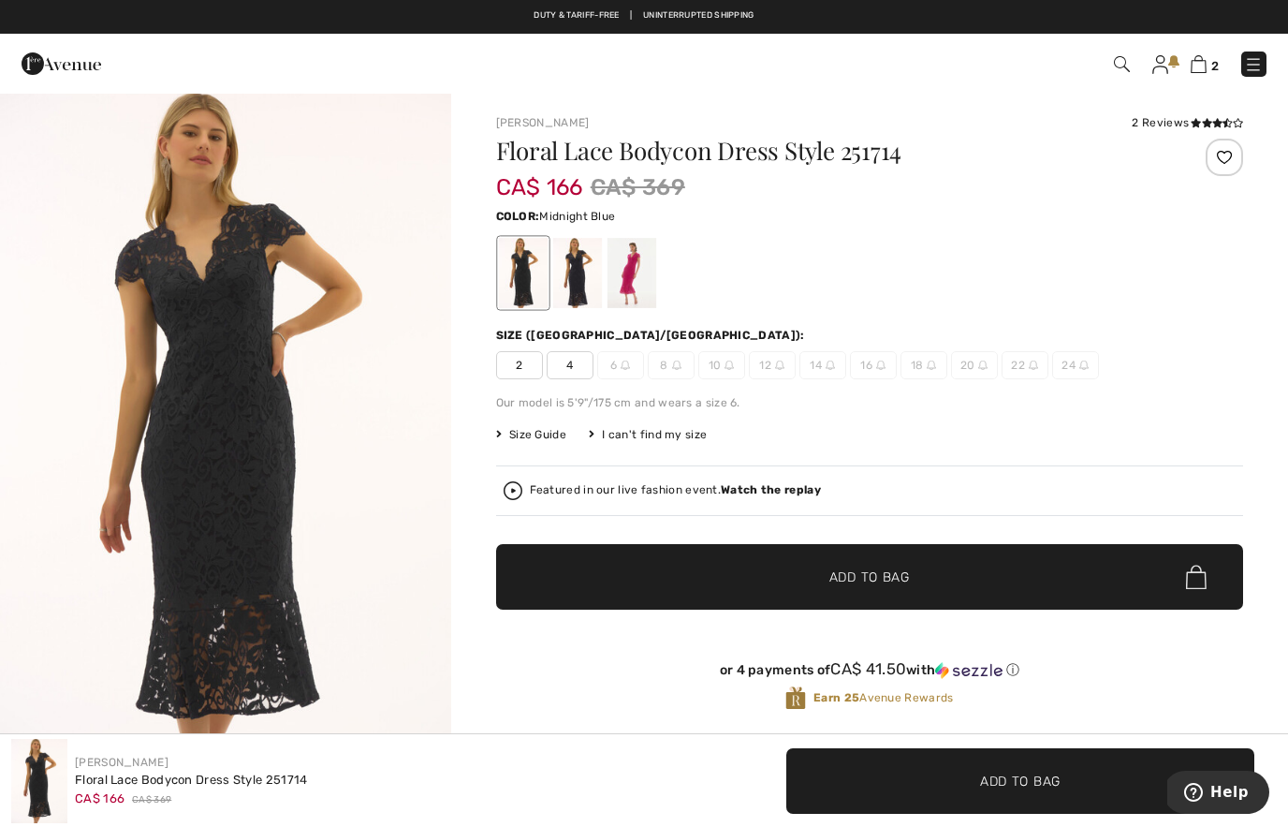
click at [585, 293] on div at bounding box center [576, 273] width 49 height 70
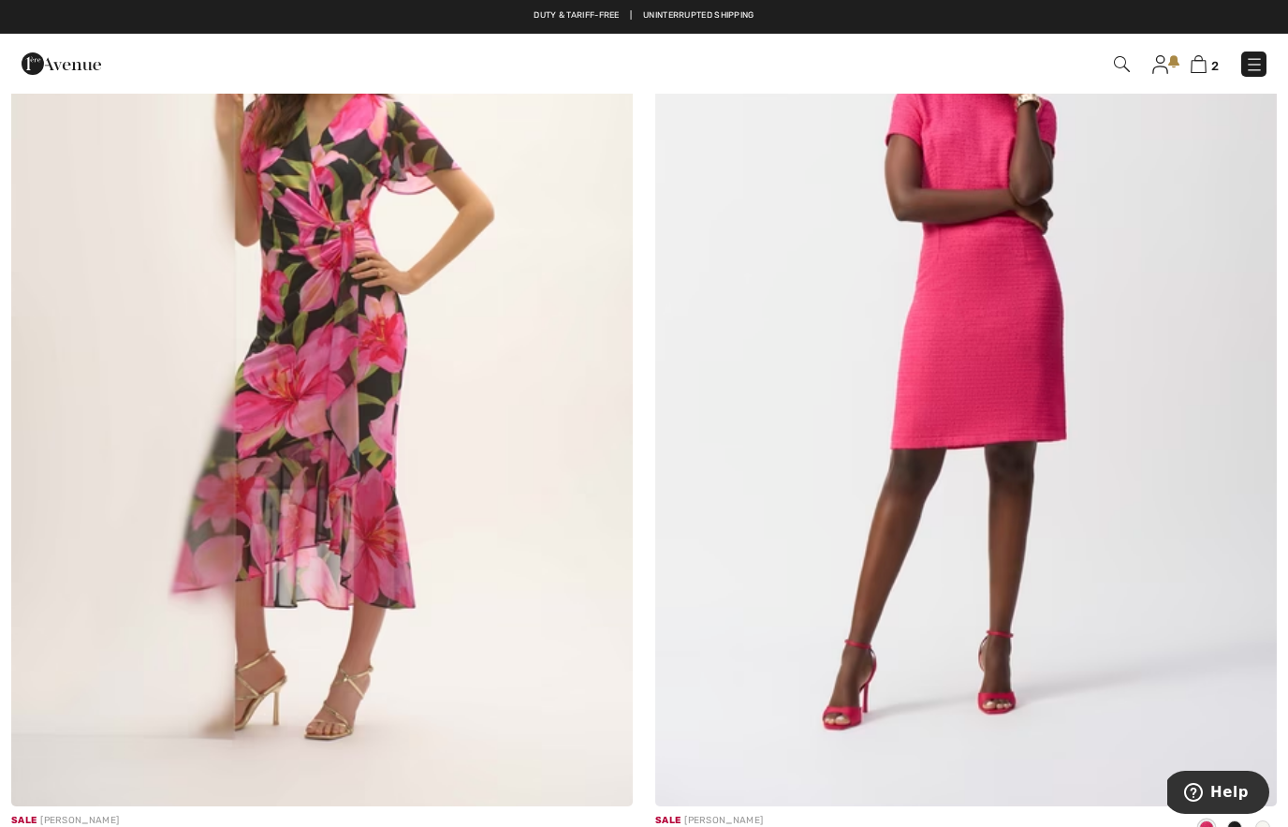
scroll to position [9845, 0]
click at [1052, 549] on img at bounding box center [966, 341] width 622 height 932
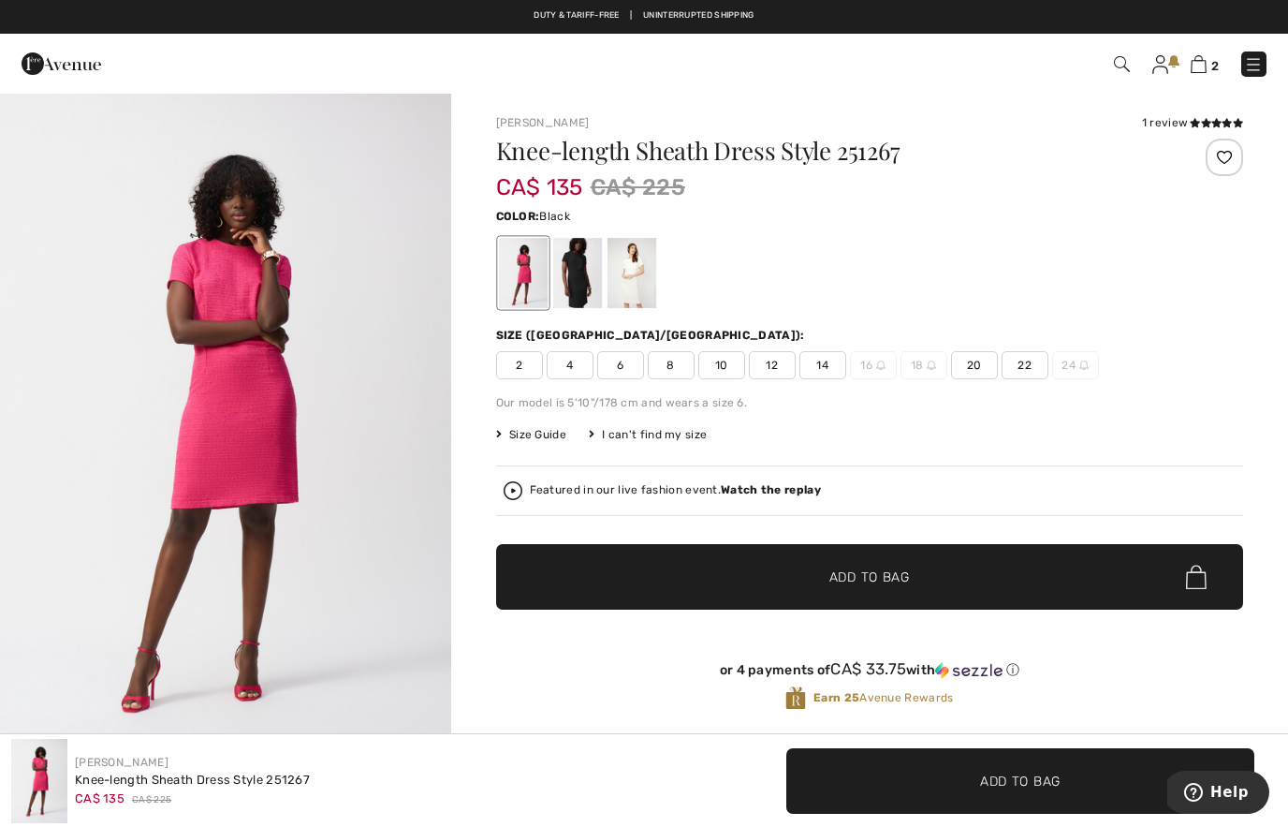
click at [581, 291] on div at bounding box center [576, 273] width 49 height 70
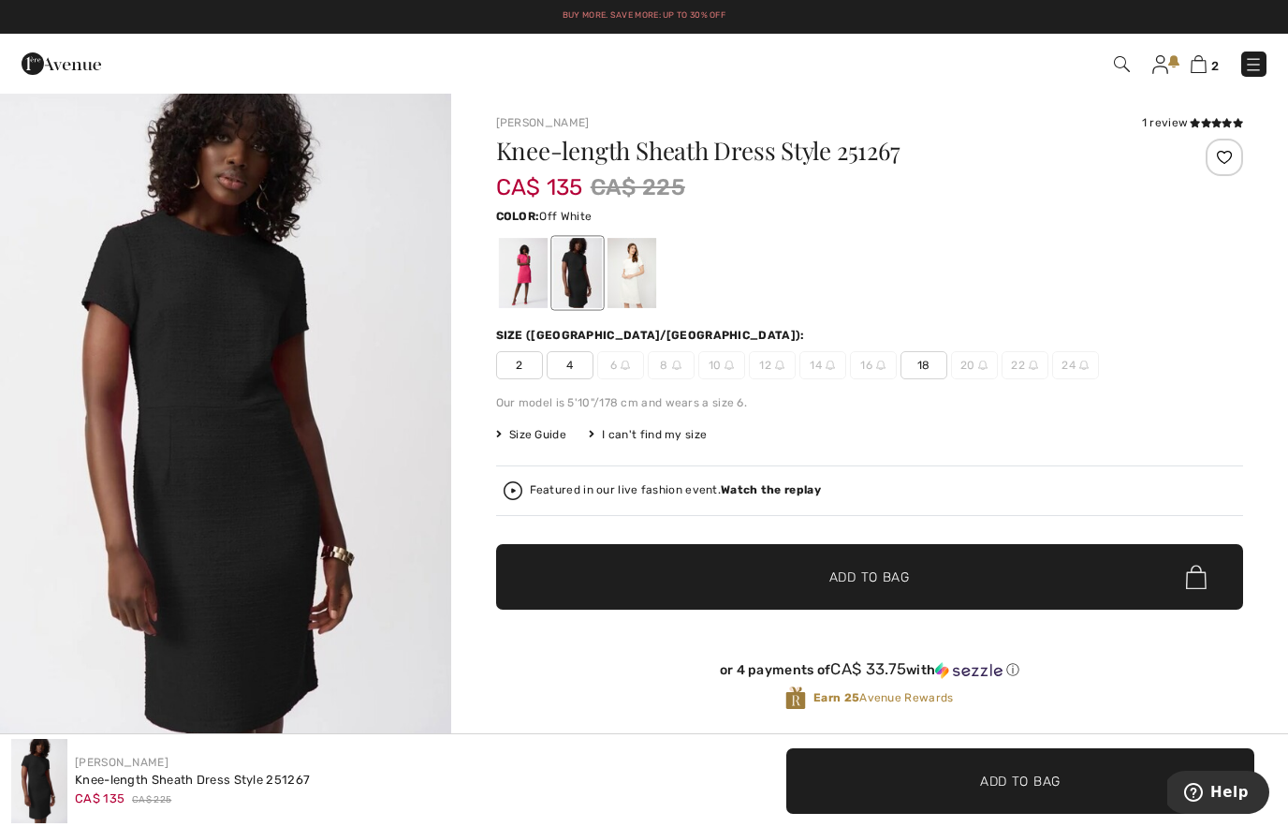
click at [642, 277] on div at bounding box center [631, 273] width 49 height 70
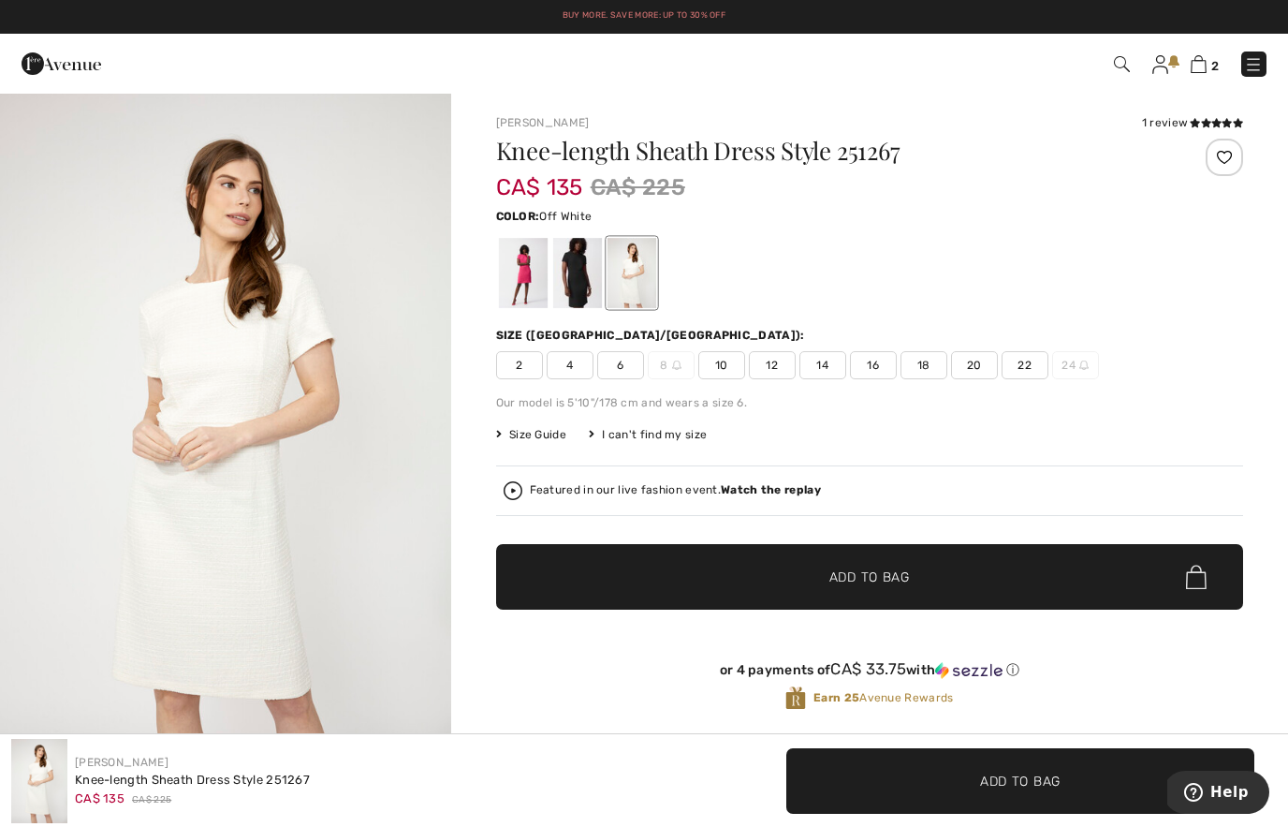
click at [419, 437] on img "1 / 4" at bounding box center [225, 430] width 451 height 676
click at [577, 363] on span "4" at bounding box center [570, 365] width 47 height 28
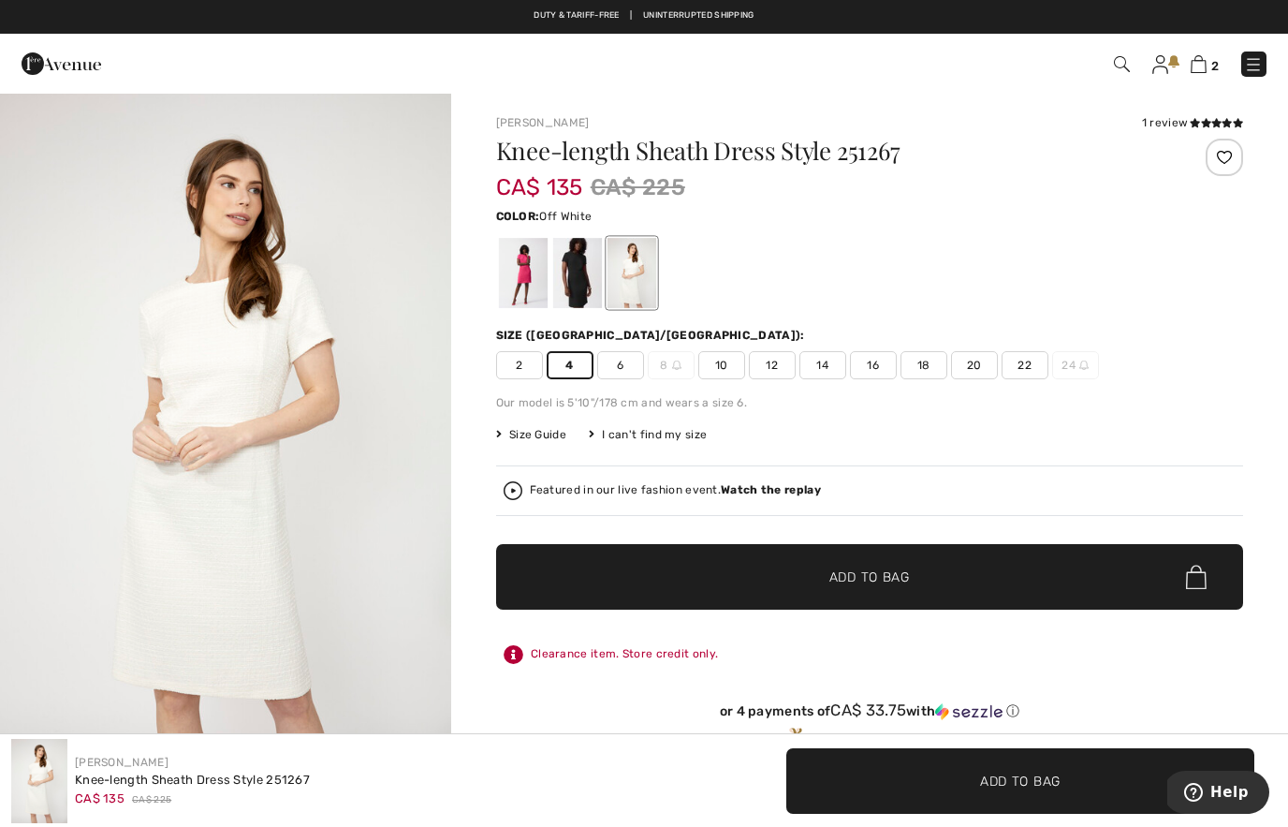
click at [337, 454] on img "1 / 4" at bounding box center [225, 430] width 451 height 676
click at [580, 277] on div at bounding box center [576, 273] width 49 height 70
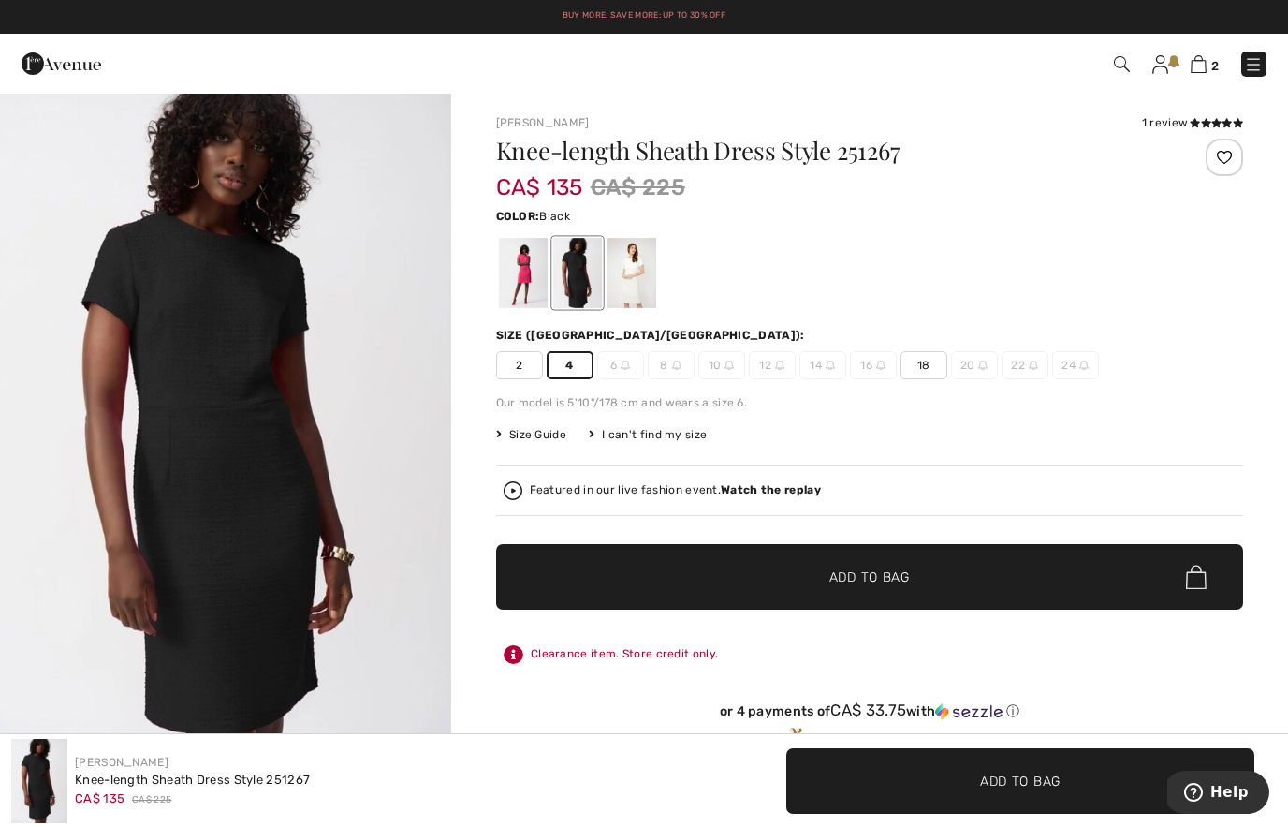
click at [341, 493] on img "1 / 1" at bounding box center [225, 430] width 451 height 676
click at [558, 436] on span "Size Guide" at bounding box center [531, 434] width 70 height 17
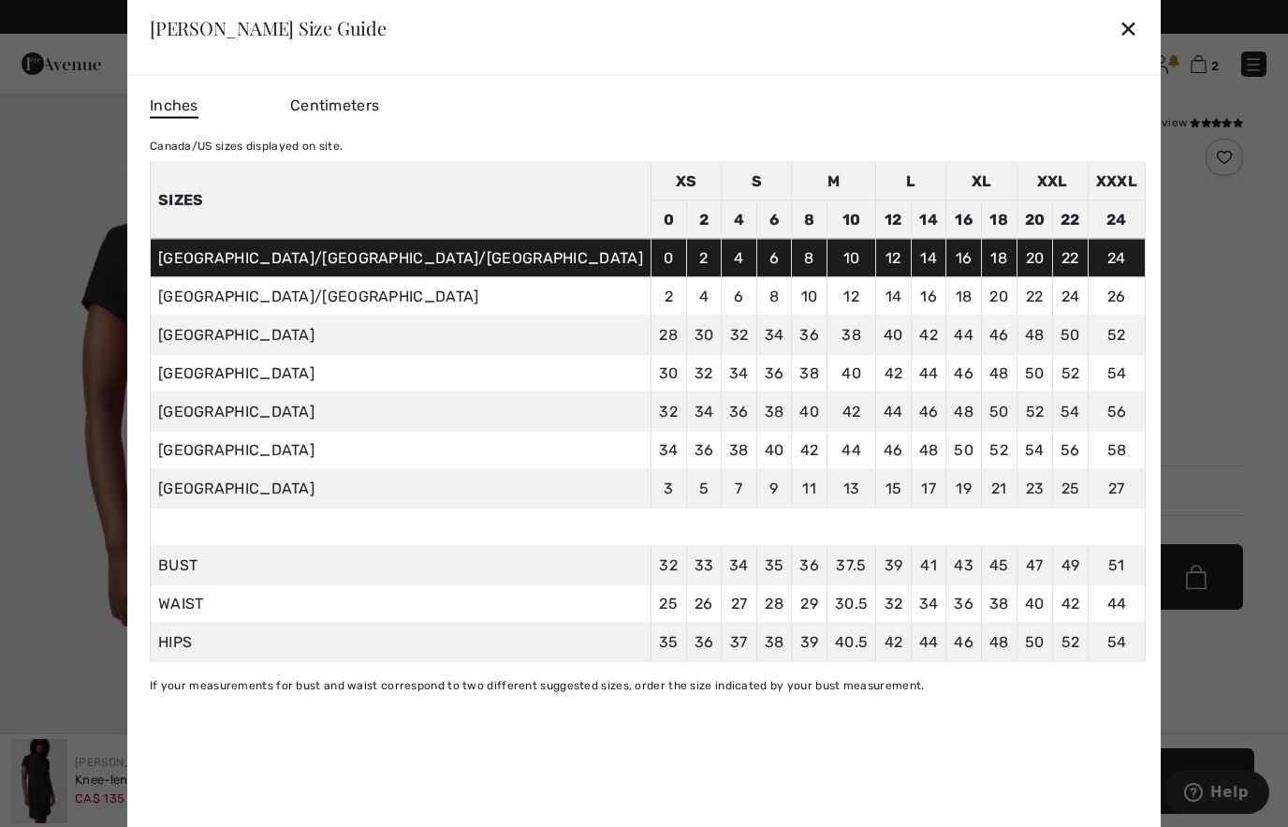
click at [1119, 25] on div "✕" at bounding box center [1129, 27] width 20 height 39
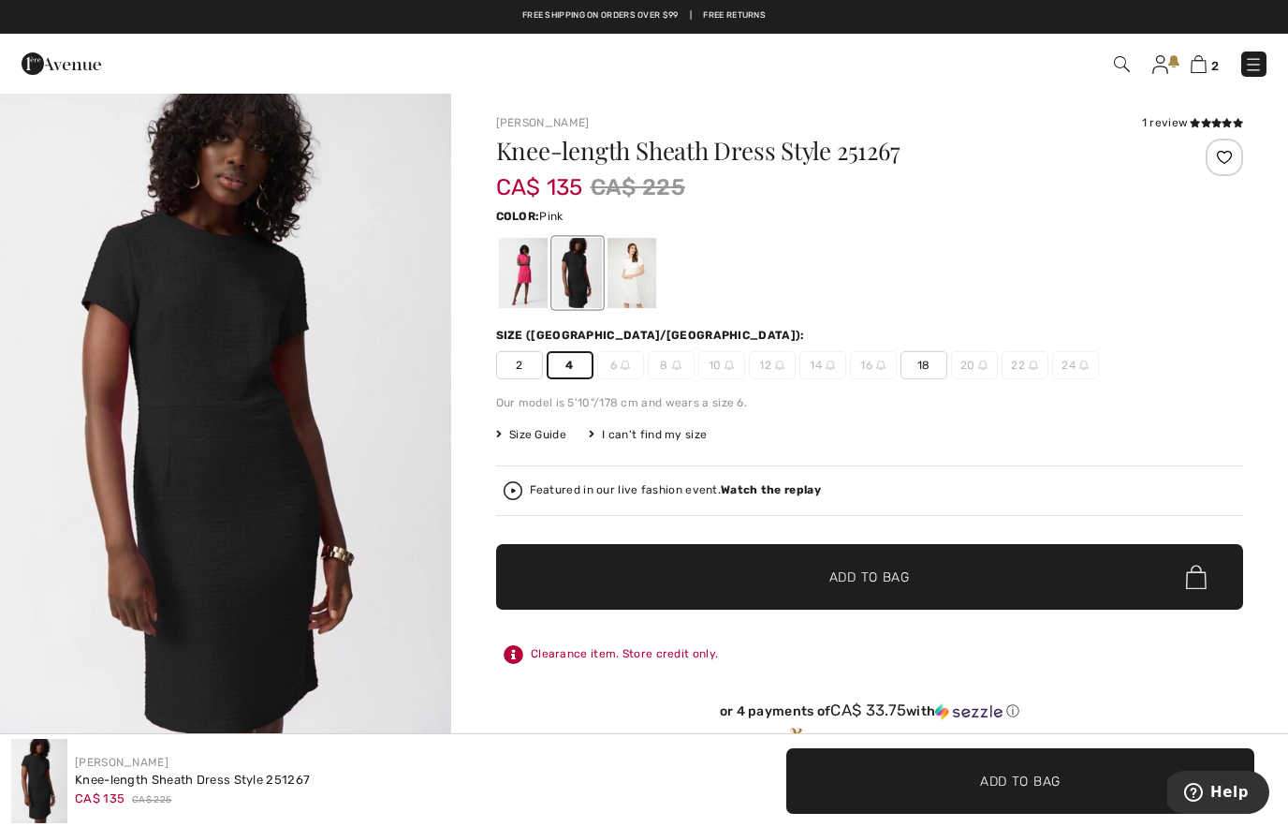
click at [525, 275] on div at bounding box center [522, 273] width 49 height 70
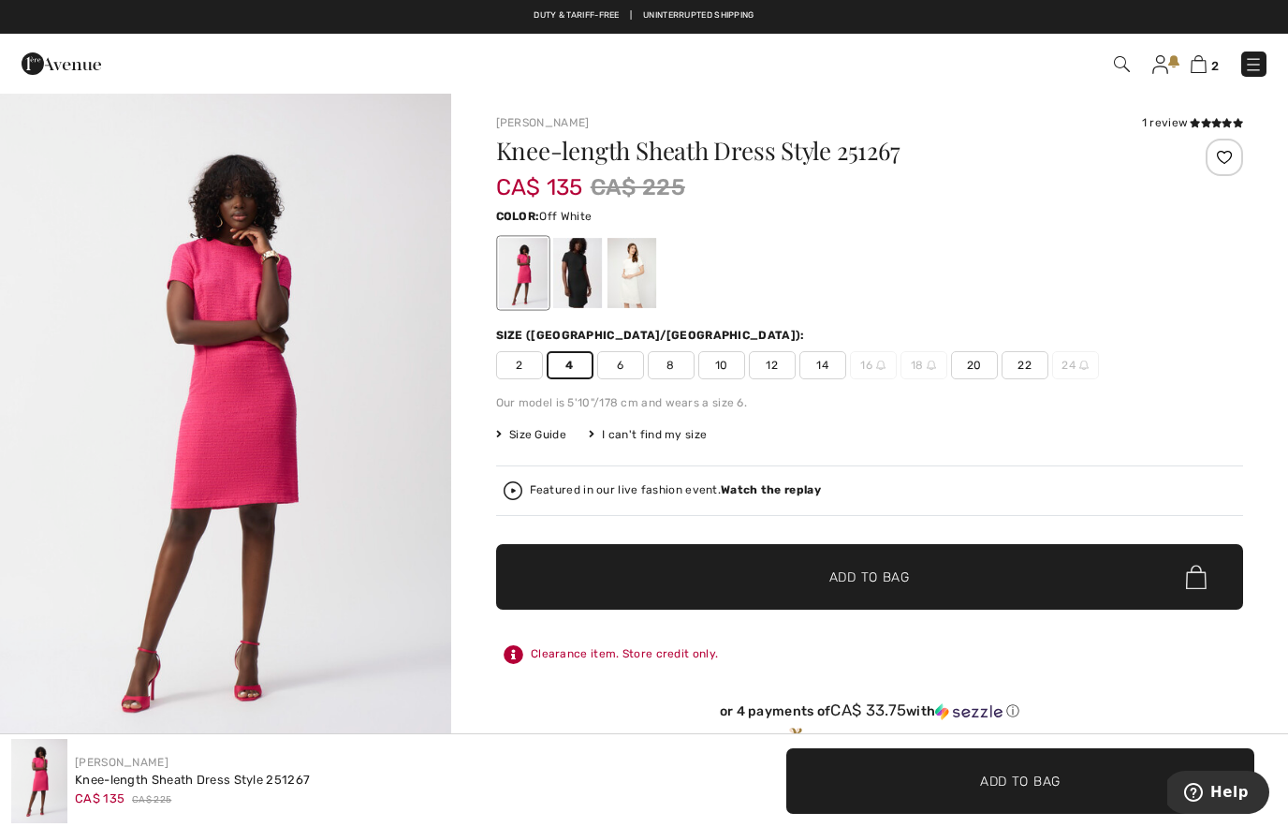
click at [651, 271] on div at bounding box center [631, 273] width 49 height 70
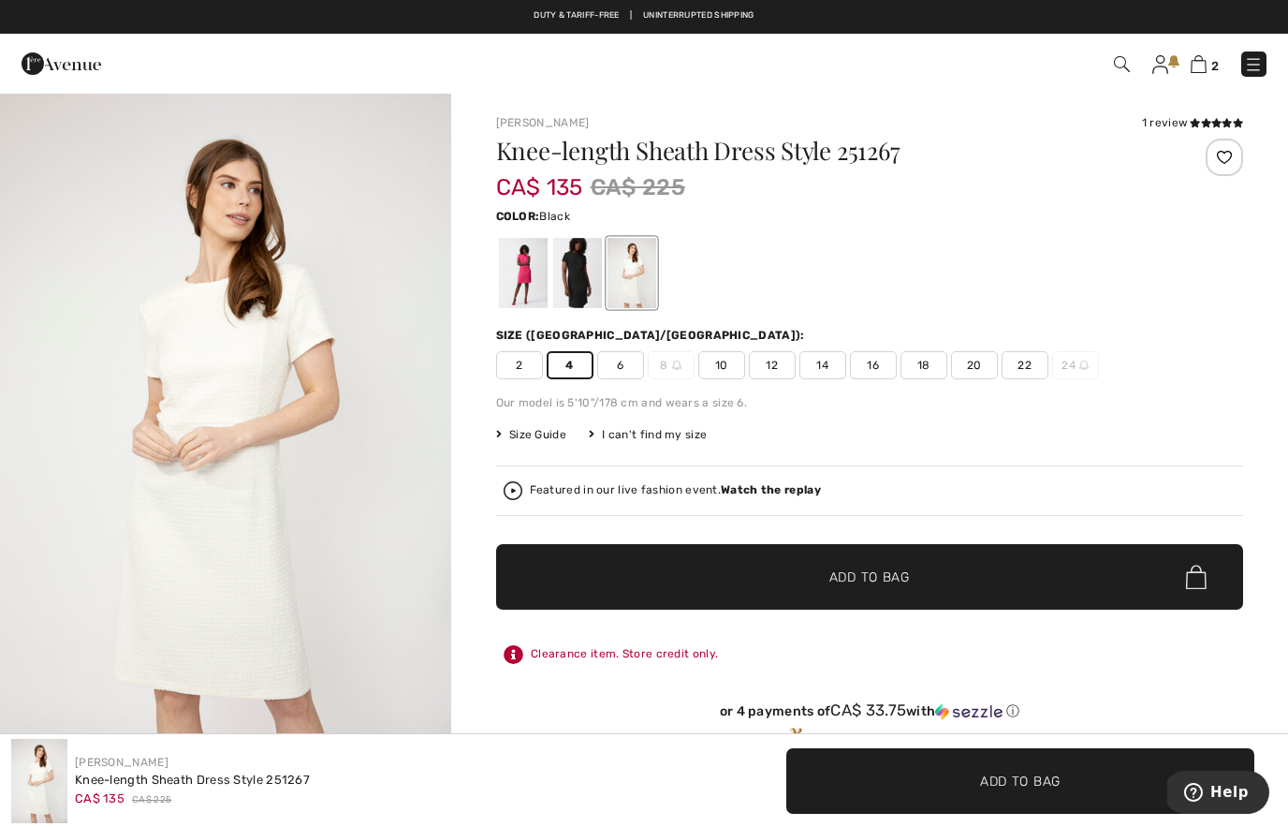
click at [583, 277] on div at bounding box center [576, 273] width 49 height 70
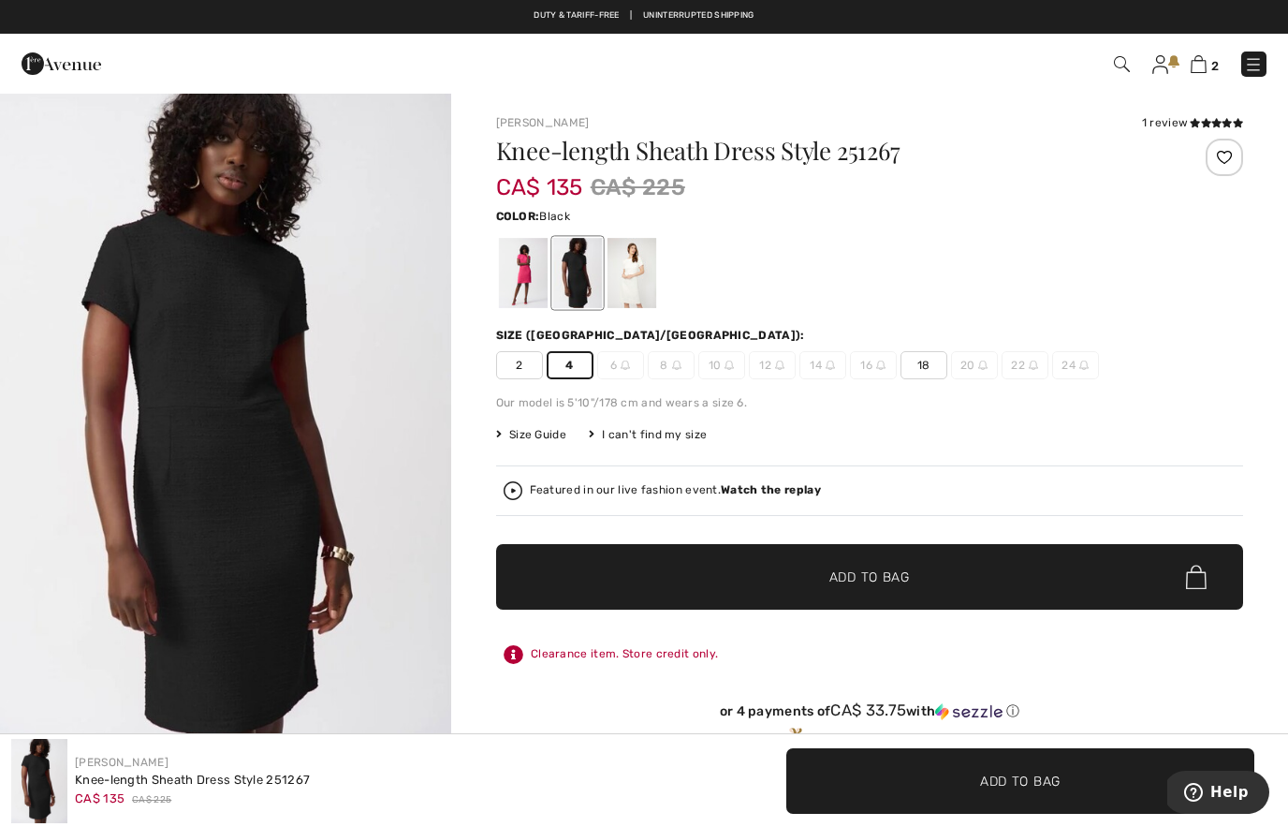
click at [654, 564] on span "✔ Added to Bag Add to Bag" at bounding box center [869, 577] width 747 height 66
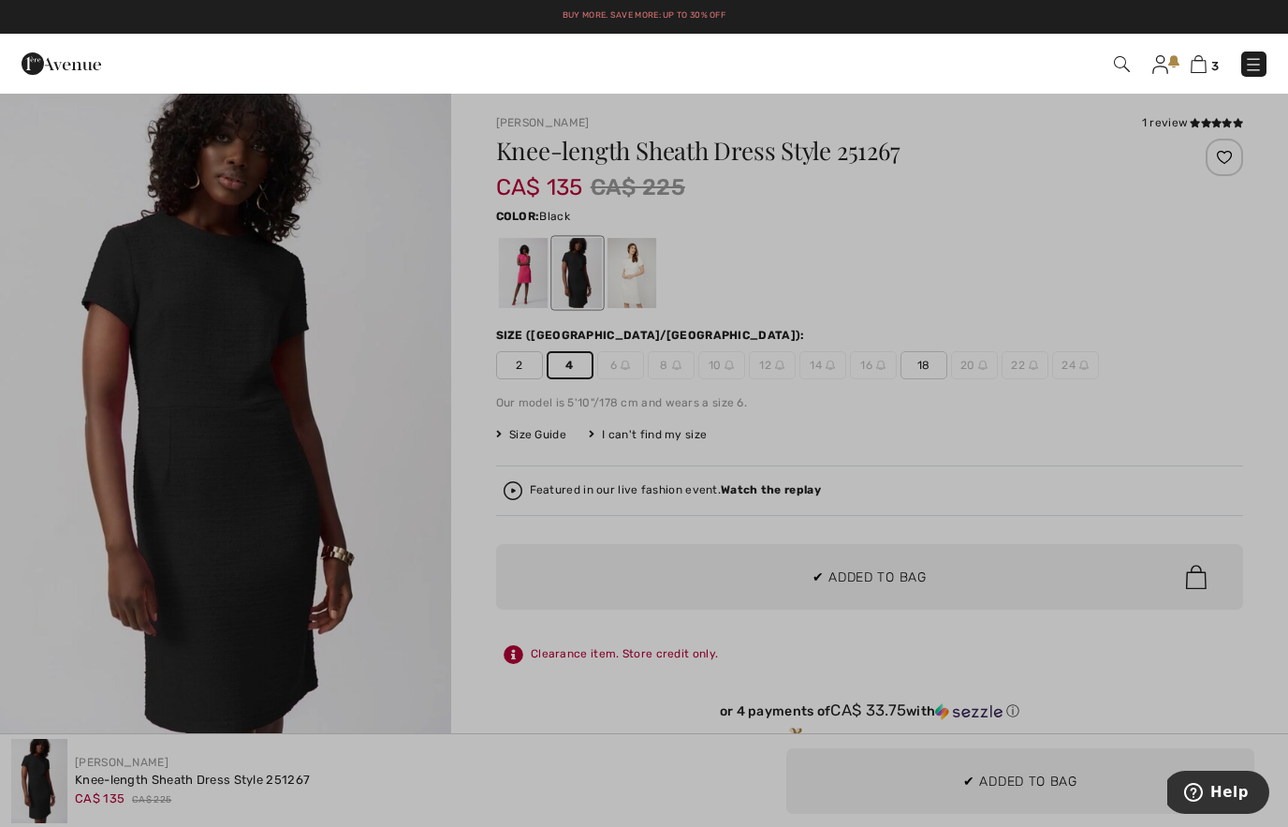
click at [388, 639] on div at bounding box center [644, 413] width 1288 height 827
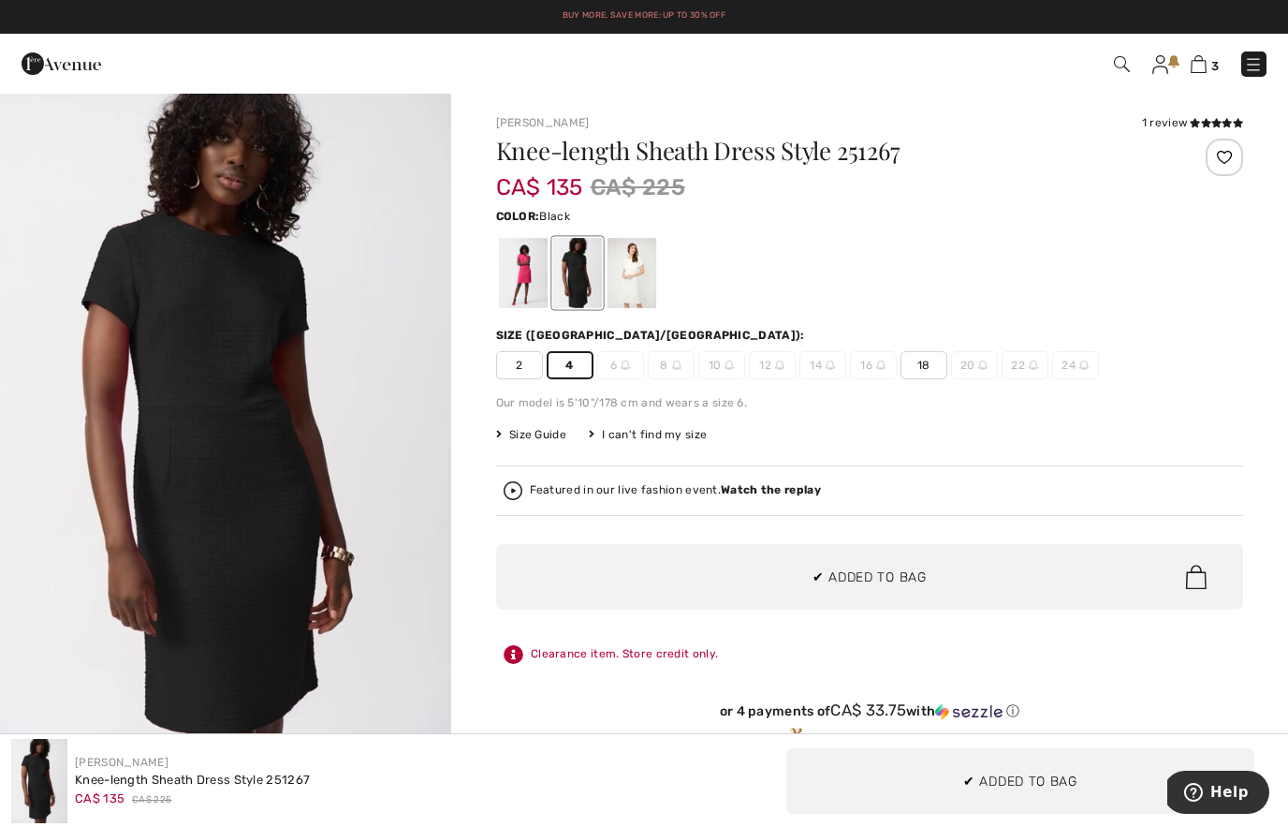
click at [381, 494] on img "1 / 1" at bounding box center [225, 430] width 451 height 676
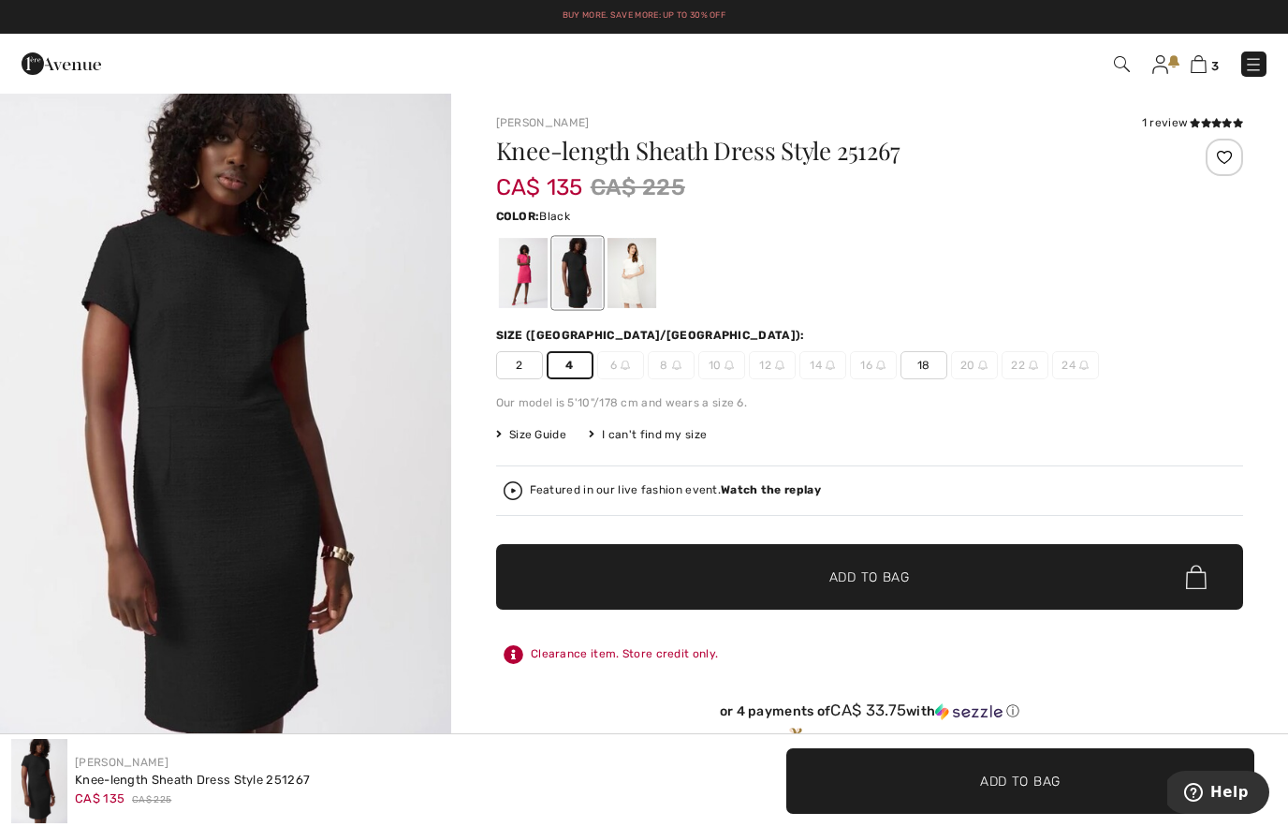
click at [403, 415] on img "1 / 1" at bounding box center [225, 430] width 451 height 676
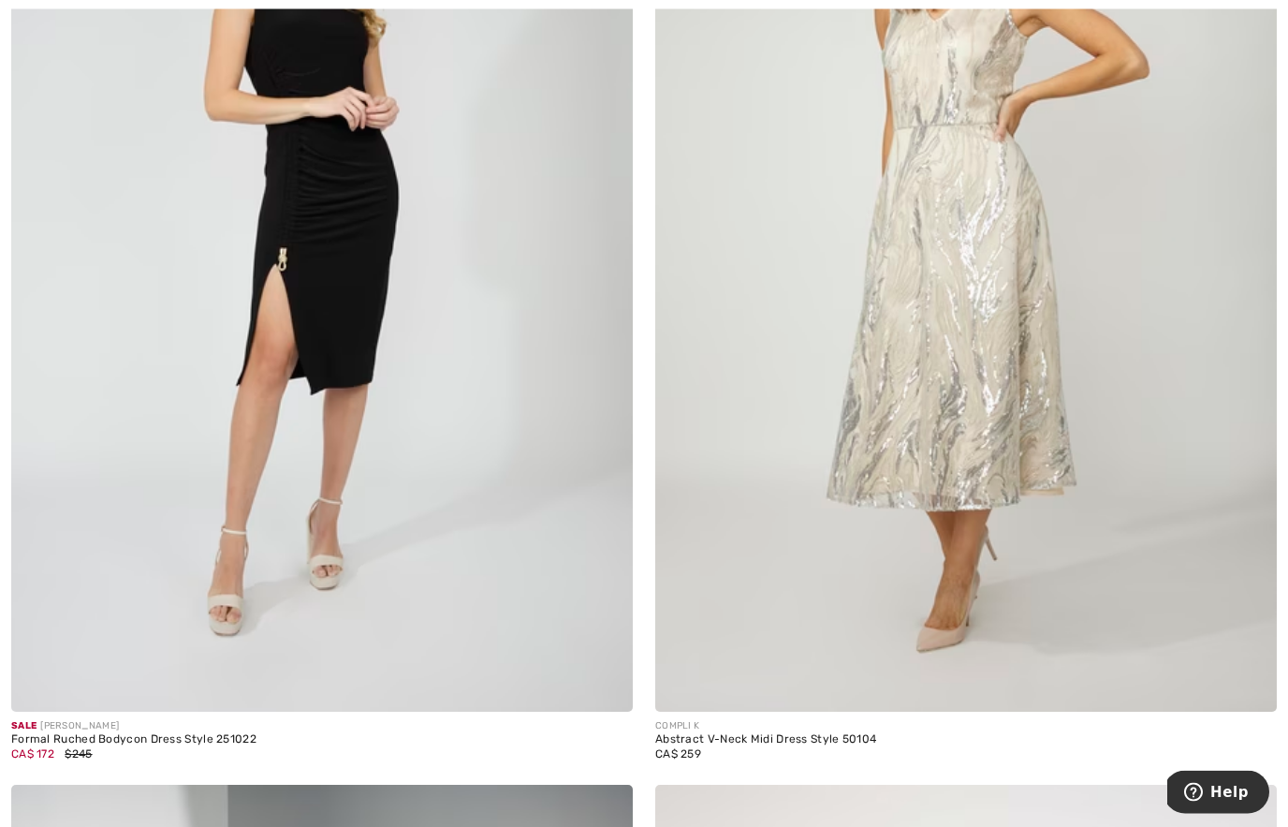
scroll to position [10866, 0]
click at [409, 594] on img at bounding box center [322, 245] width 622 height 932
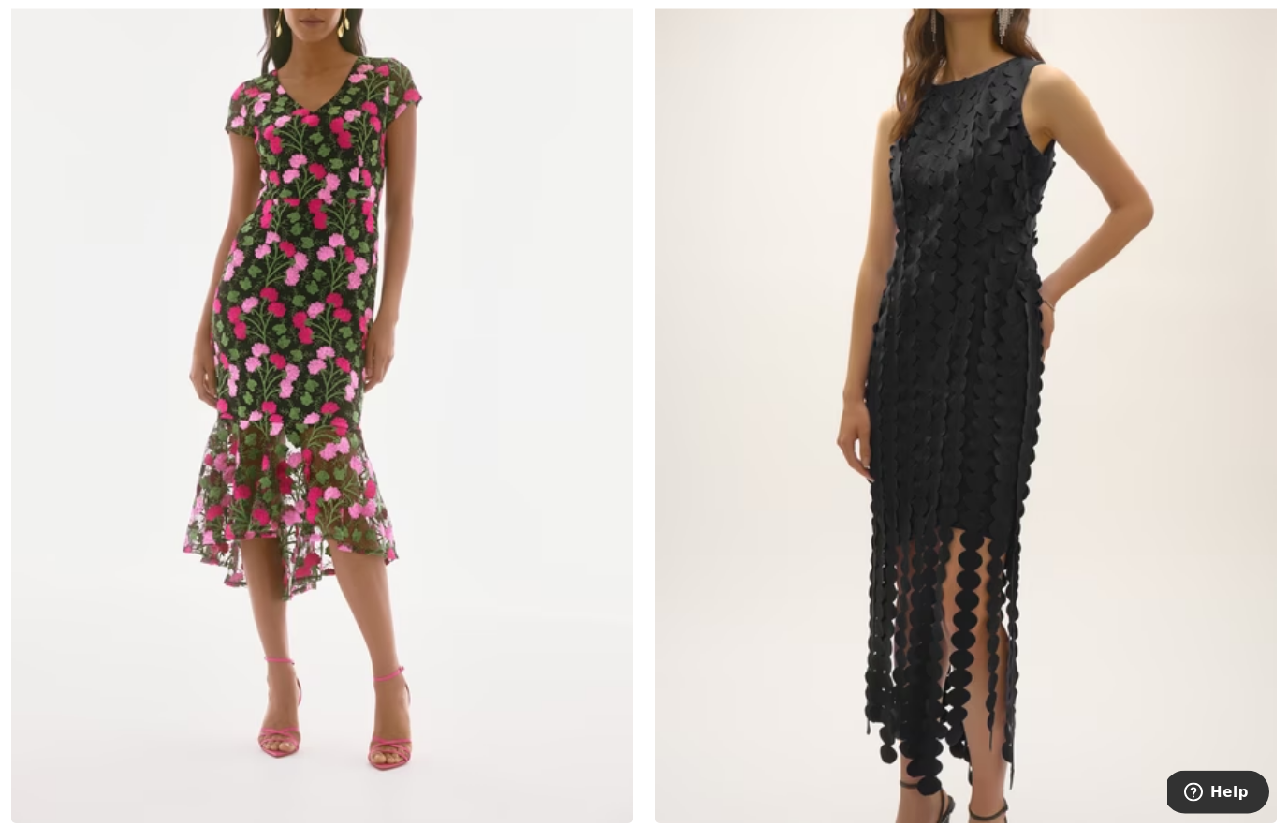
scroll to position [13969, 0]
click at [472, 496] on img at bounding box center [322, 356] width 622 height 932
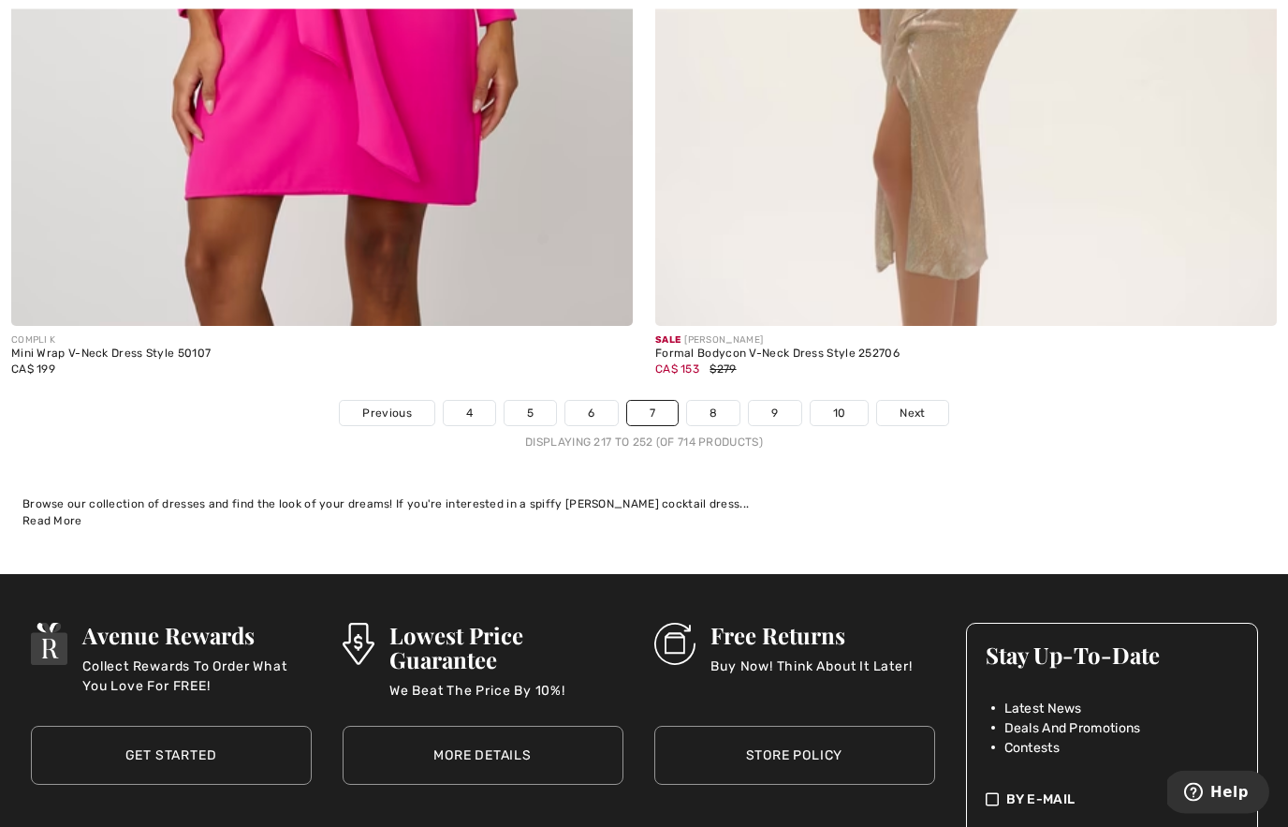
scroll to position [18595, 0]
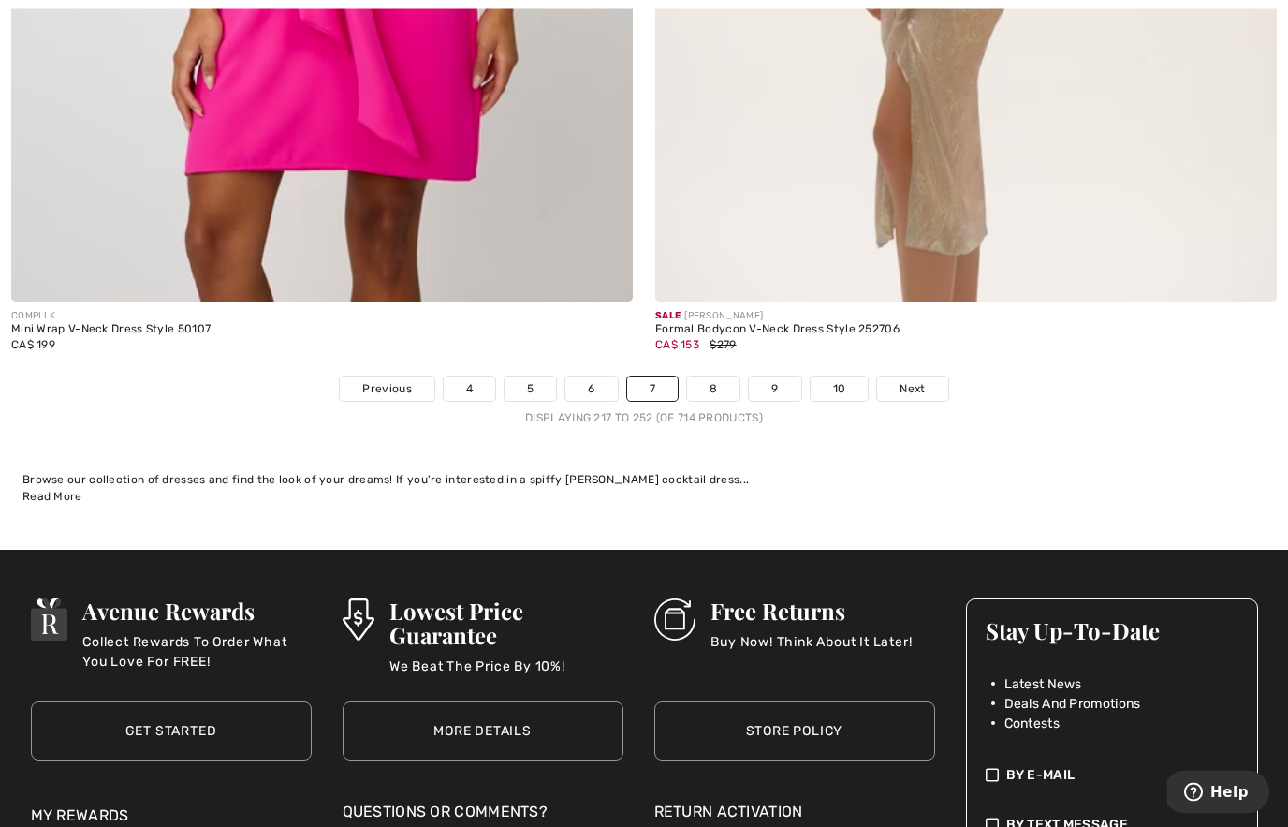
click at [913, 382] on span "Next" at bounding box center [912, 389] width 25 height 17
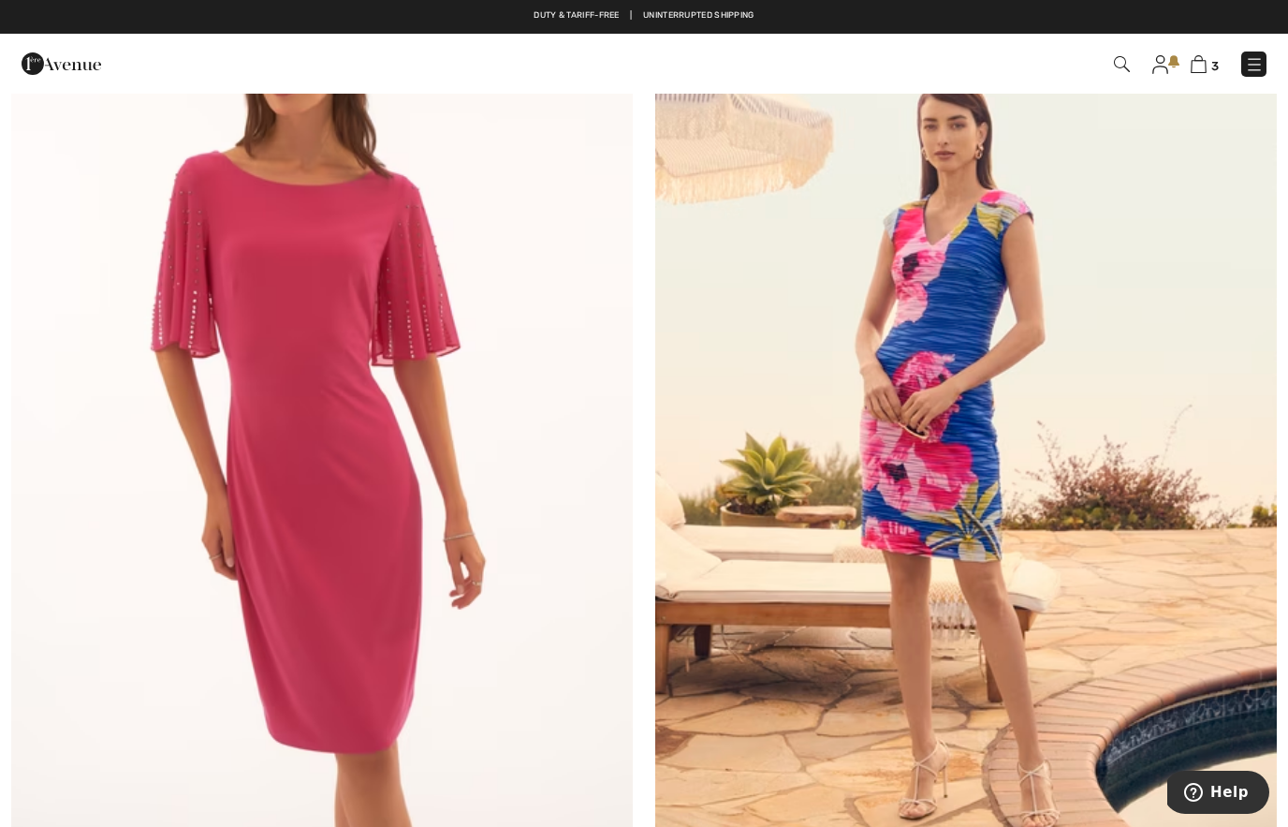
scroll to position [2443, 0]
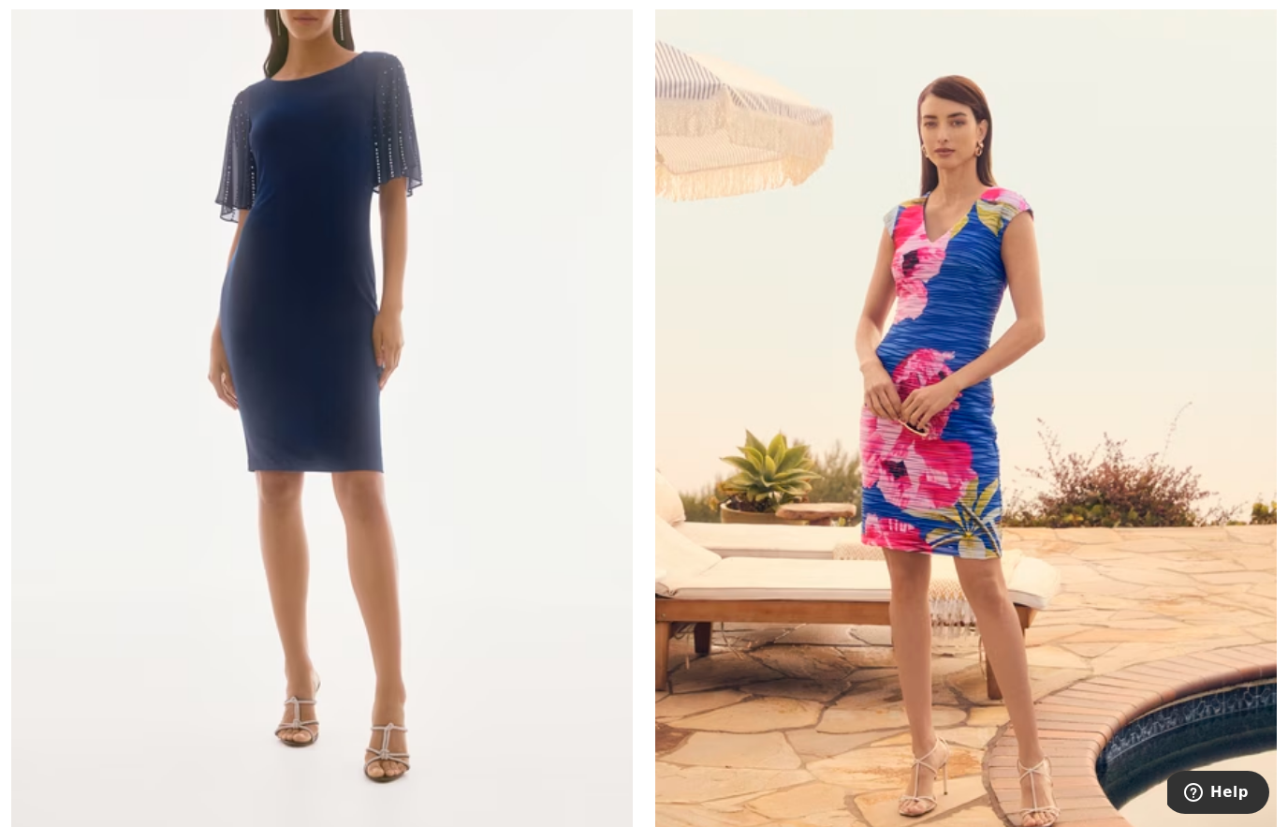
click at [489, 596] on img at bounding box center [322, 372] width 622 height 932
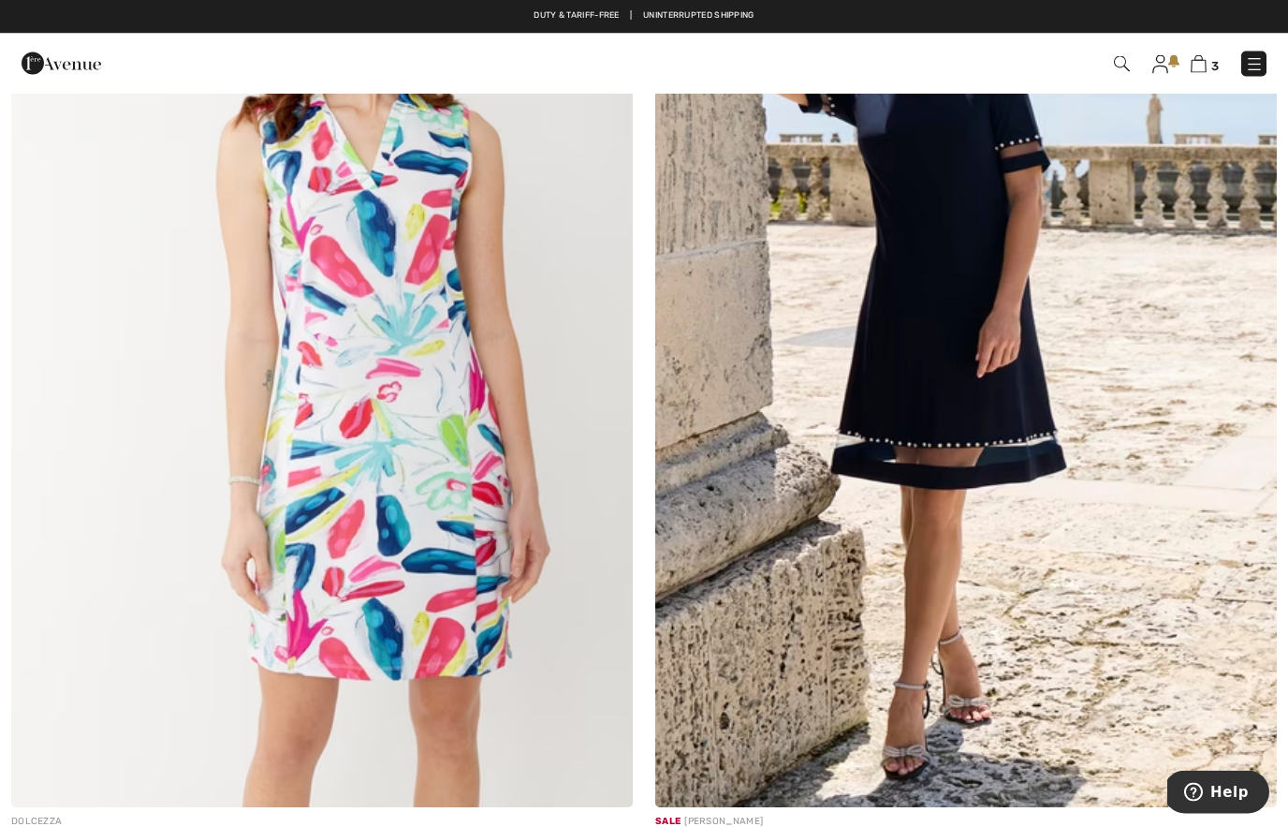
scroll to position [13925, 0]
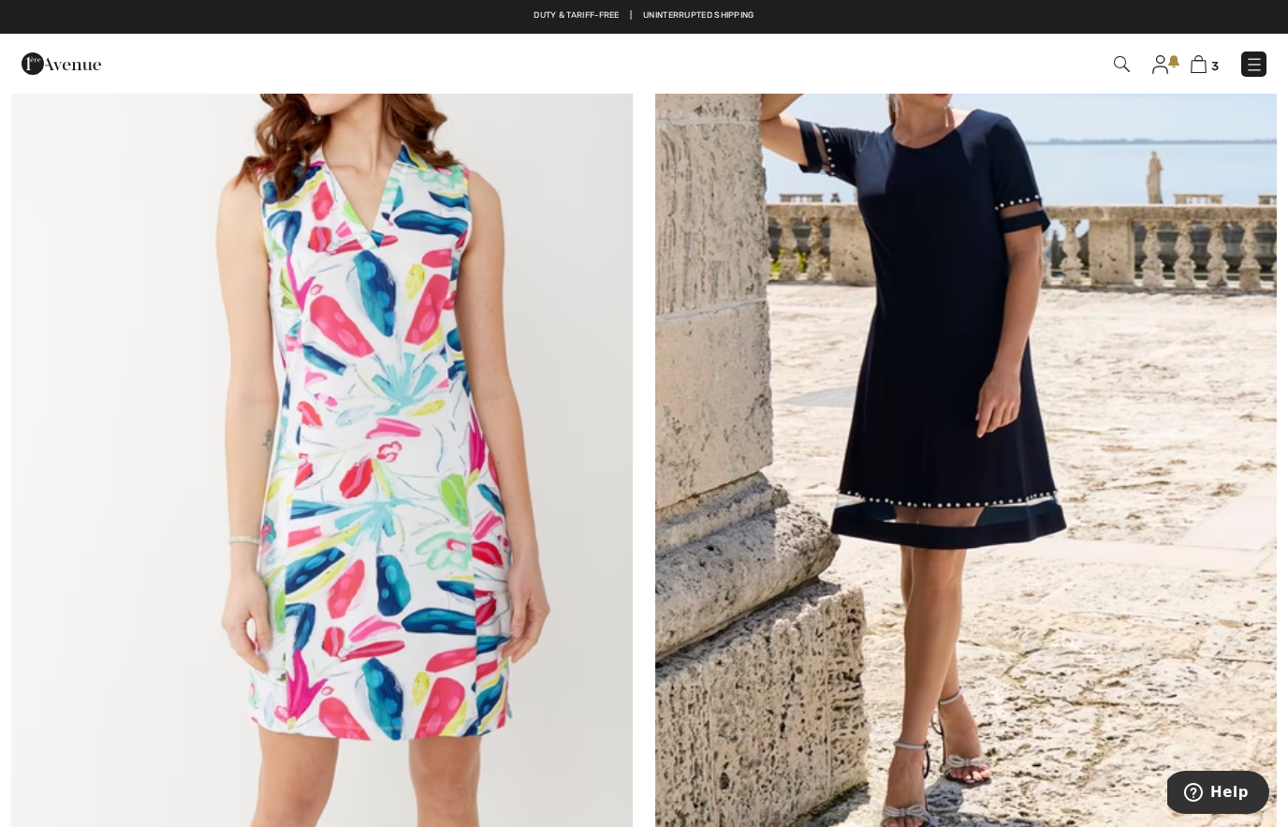
click at [988, 559] on img at bounding box center [966, 400] width 622 height 932
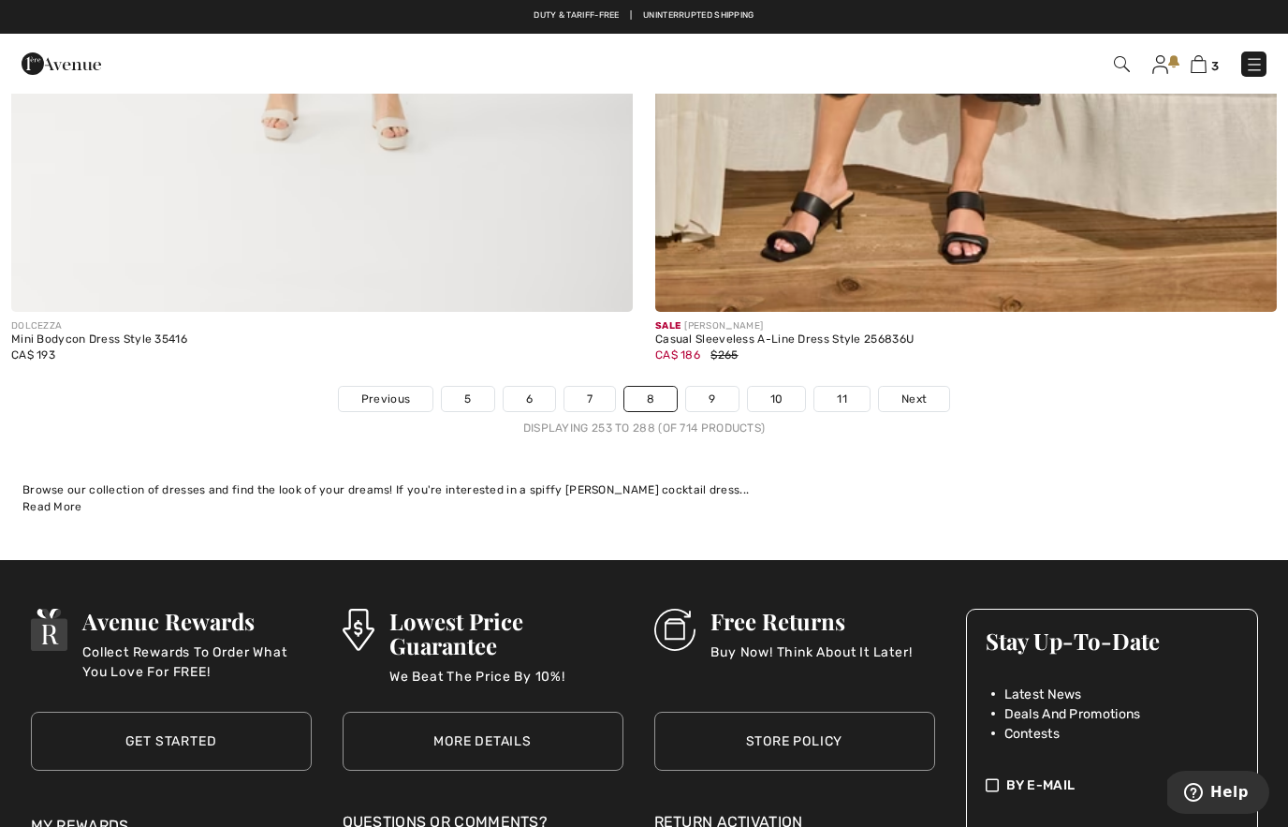
scroll to position [18581, 0]
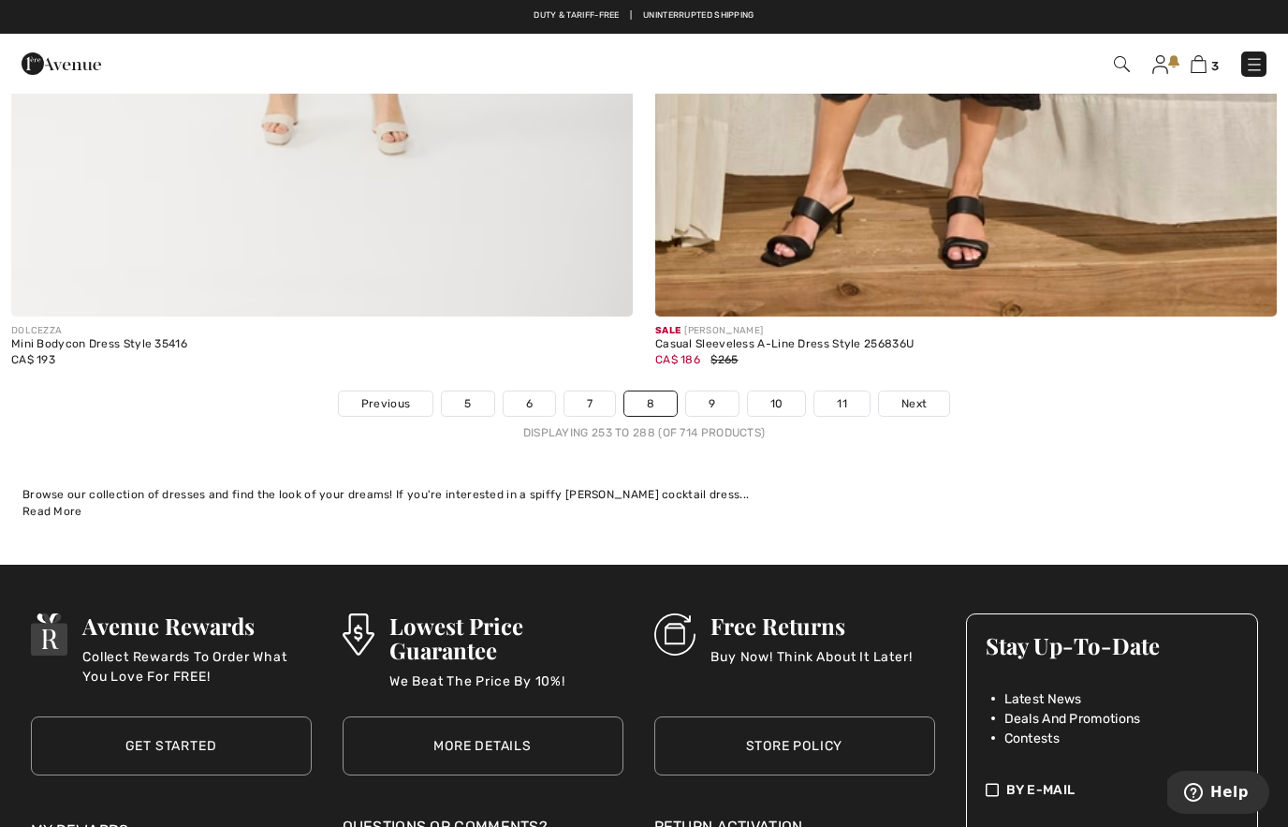
click at [918, 395] on span "Next" at bounding box center [914, 403] width 25 height 17
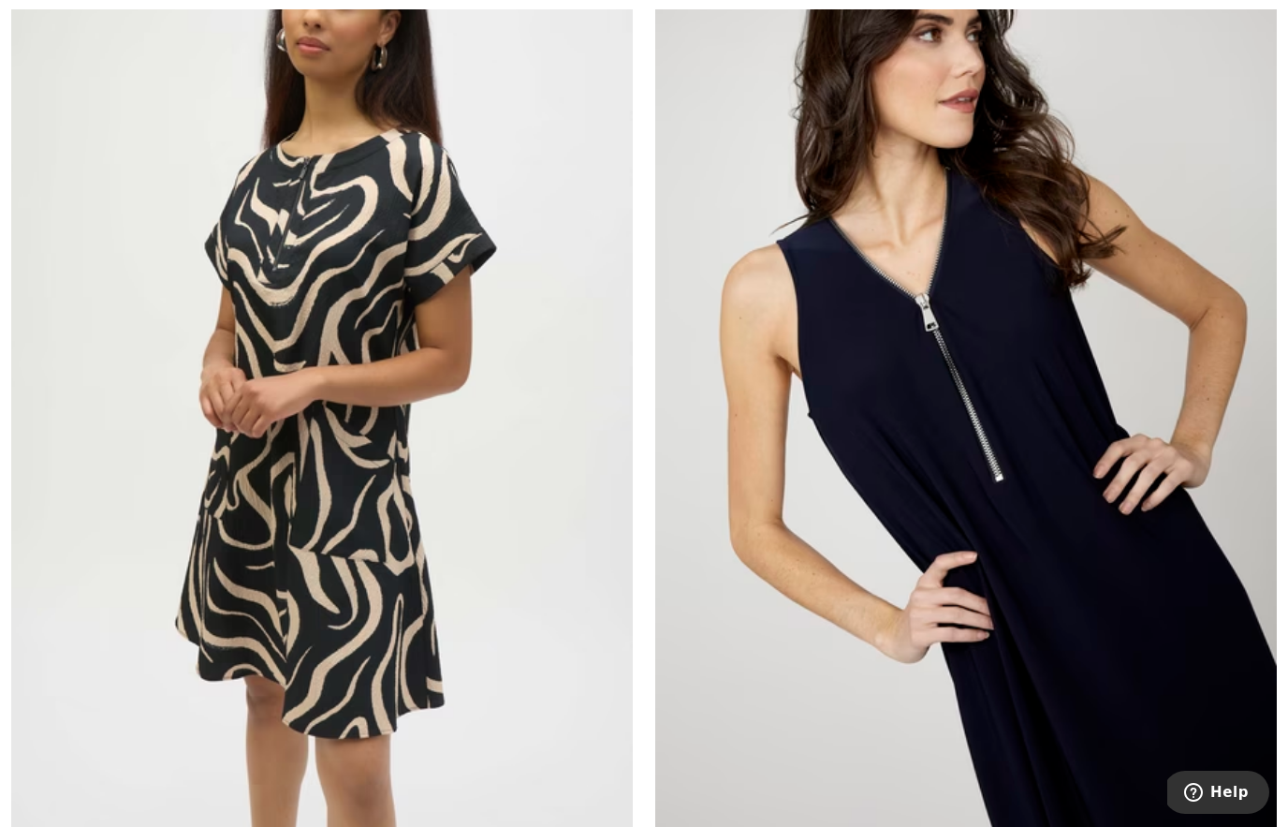
scroll to position [1444, 0]
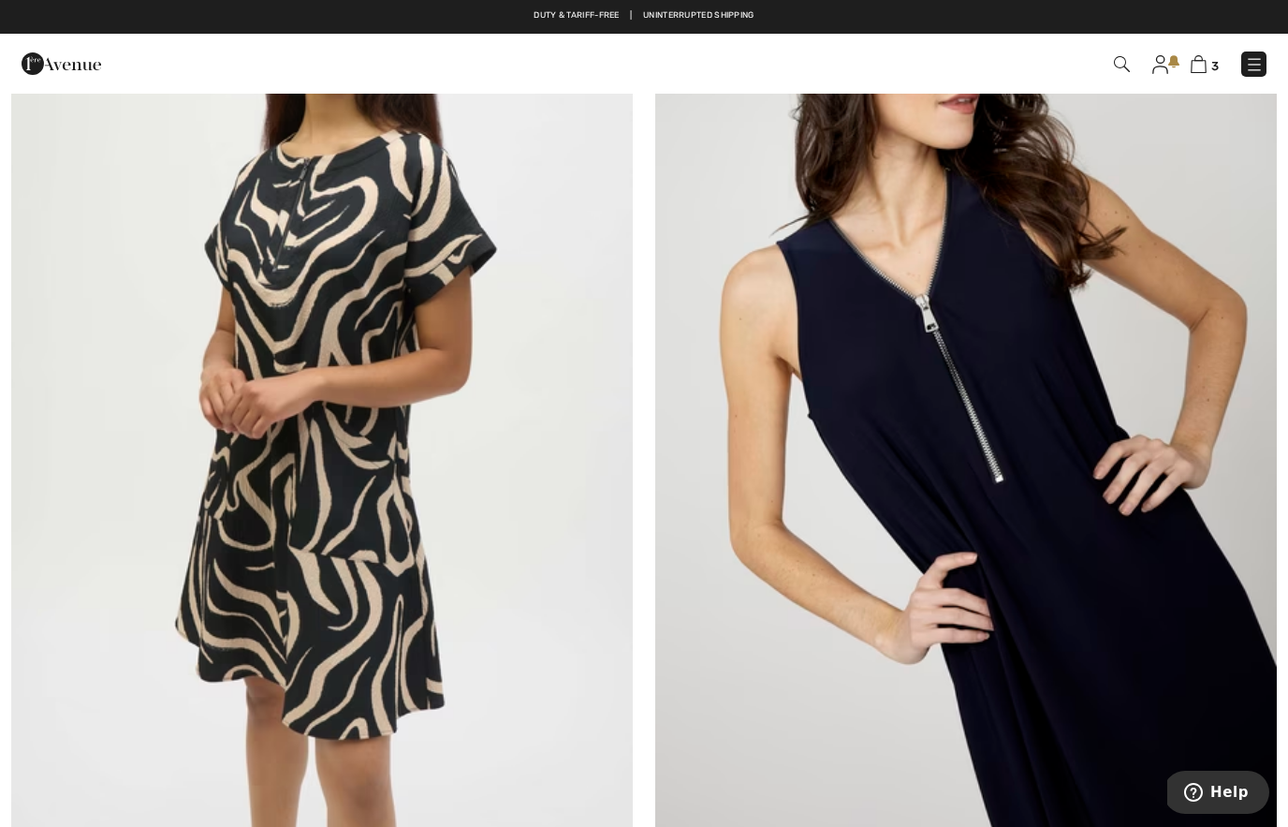
click at [369, 674] on img at bounding box center [322, 366] width 622 height 932
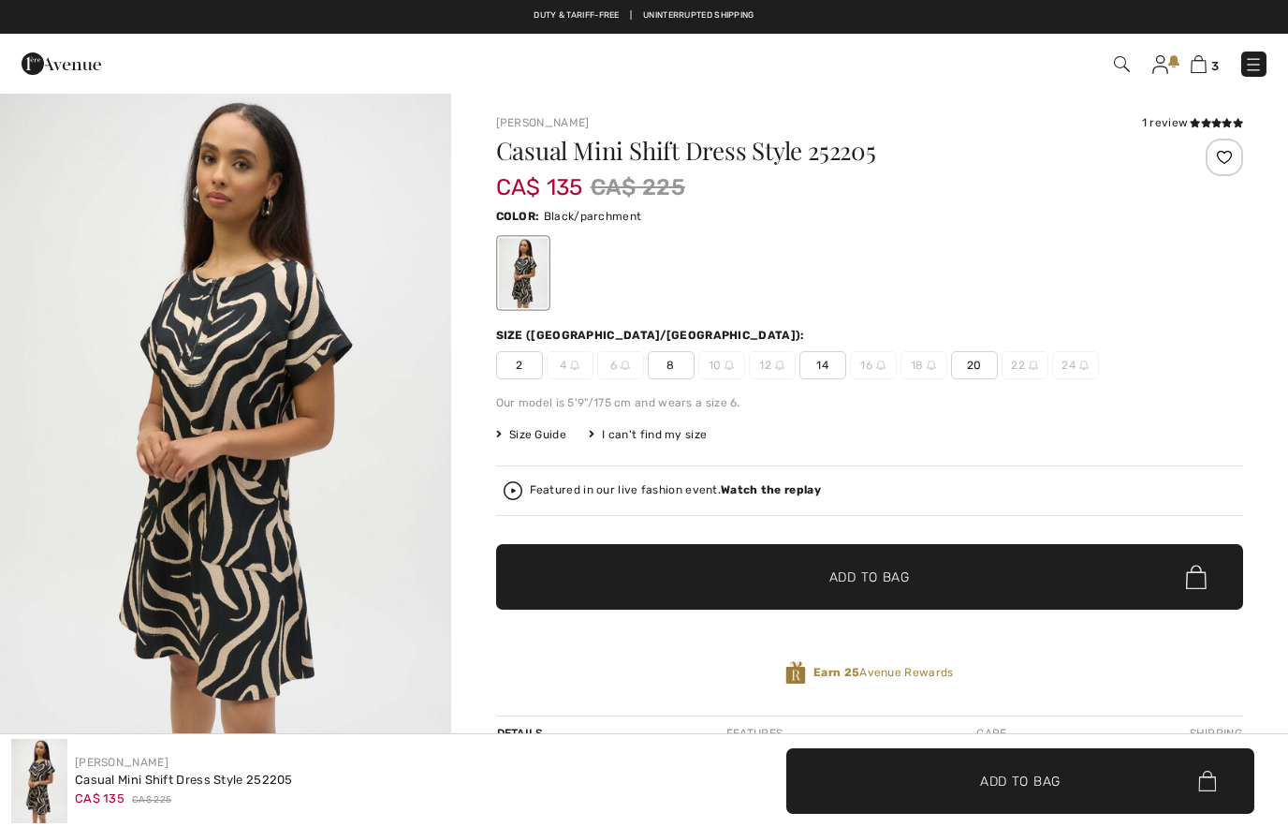
checkbox input "true"
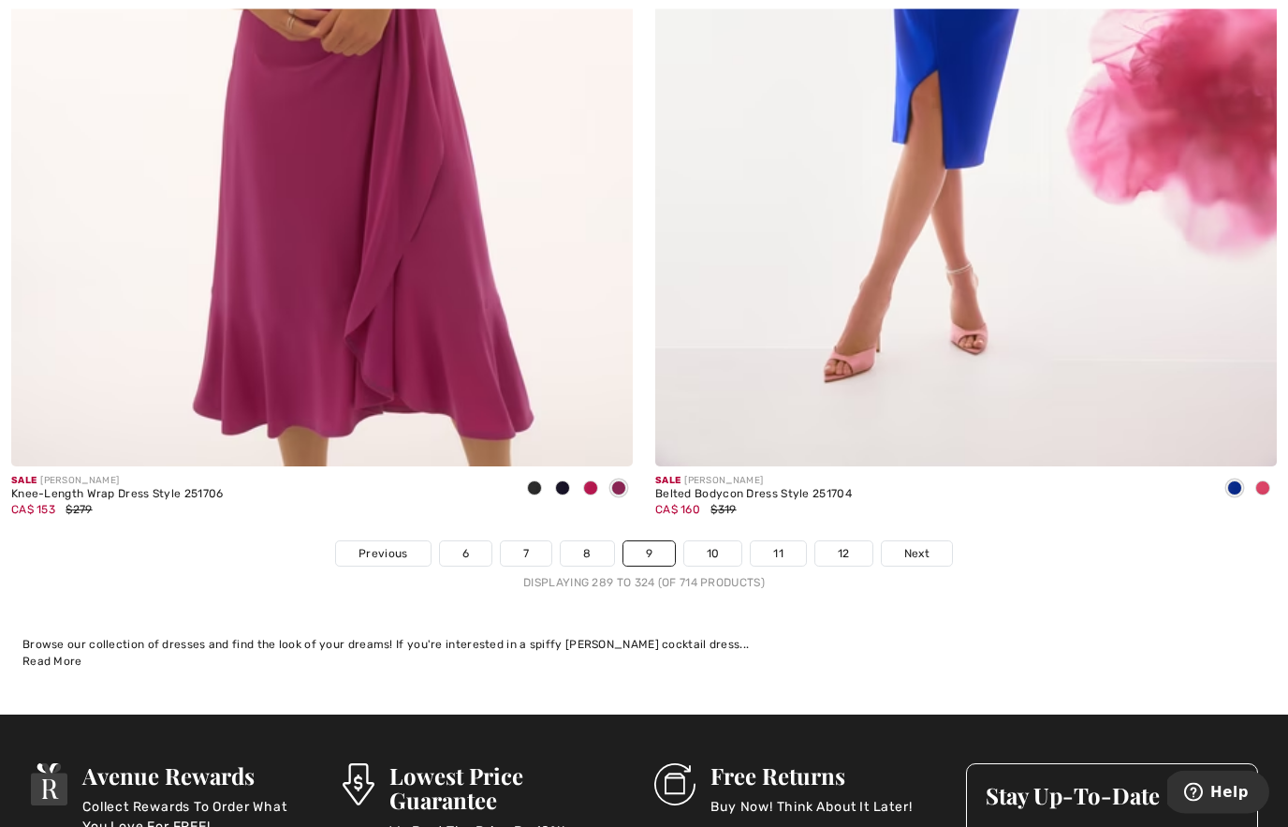
scroll to position [18379, 0]
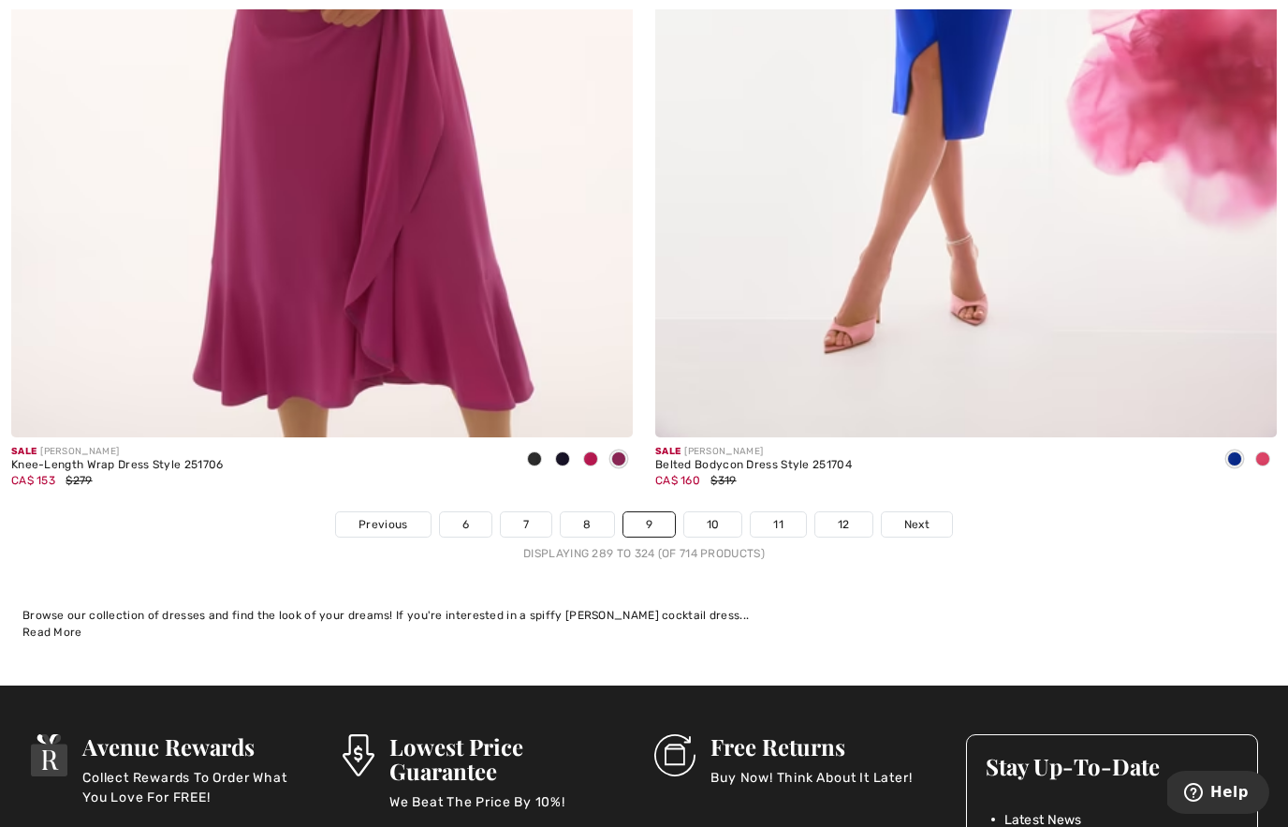
click at [909, 516] on span "Next" at bounding box center [916, 524] width 25 height 17
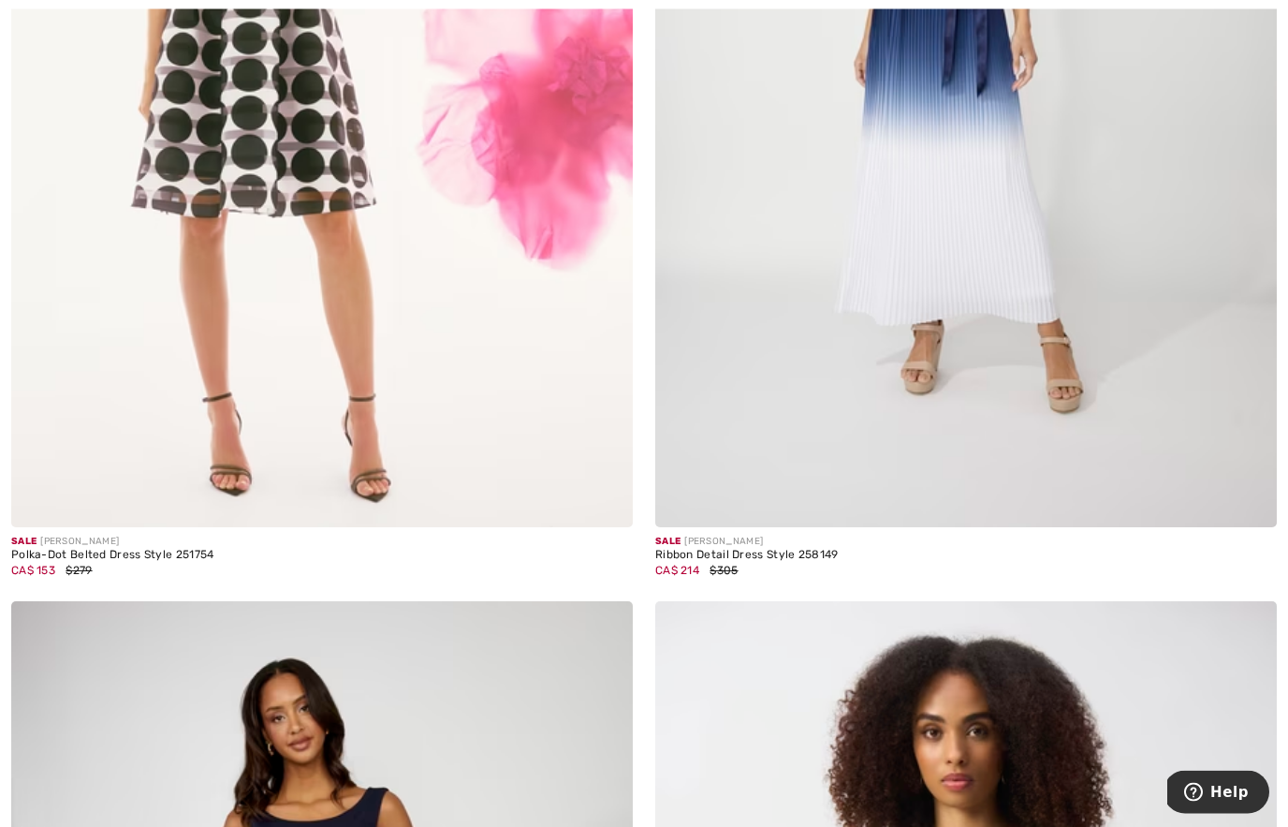
scroll to position [17369, 0]
